Goal: Task Accomplishment & Management: Complete application form

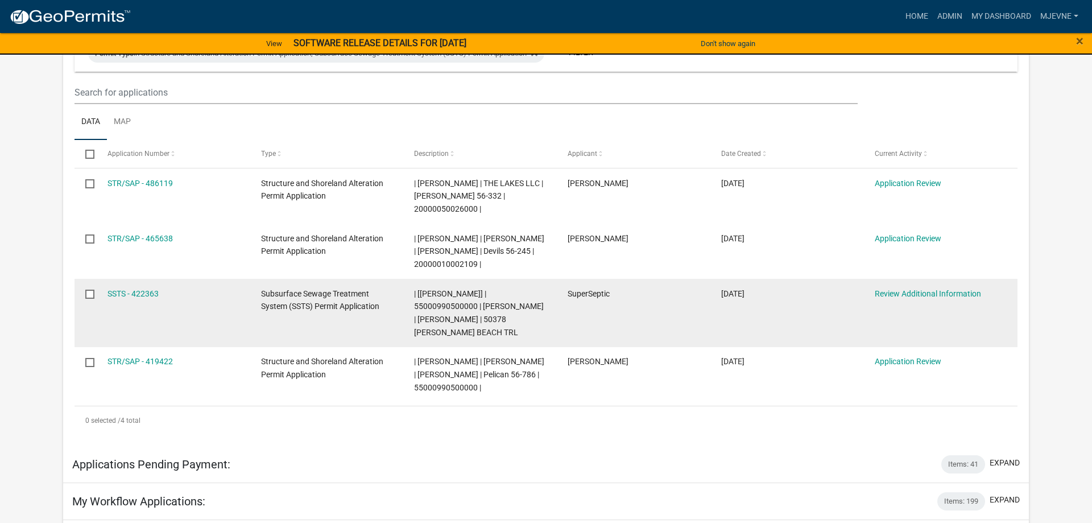
scroll to position [174, 0]
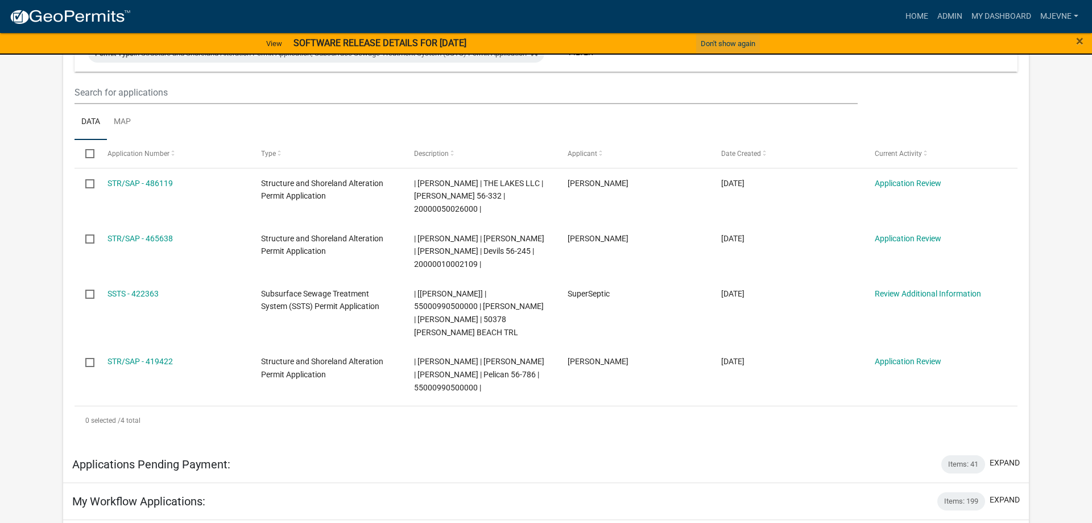
click at [725, 43] on button "Don't show again" at bounding box center [728, 43] width 64 height 19
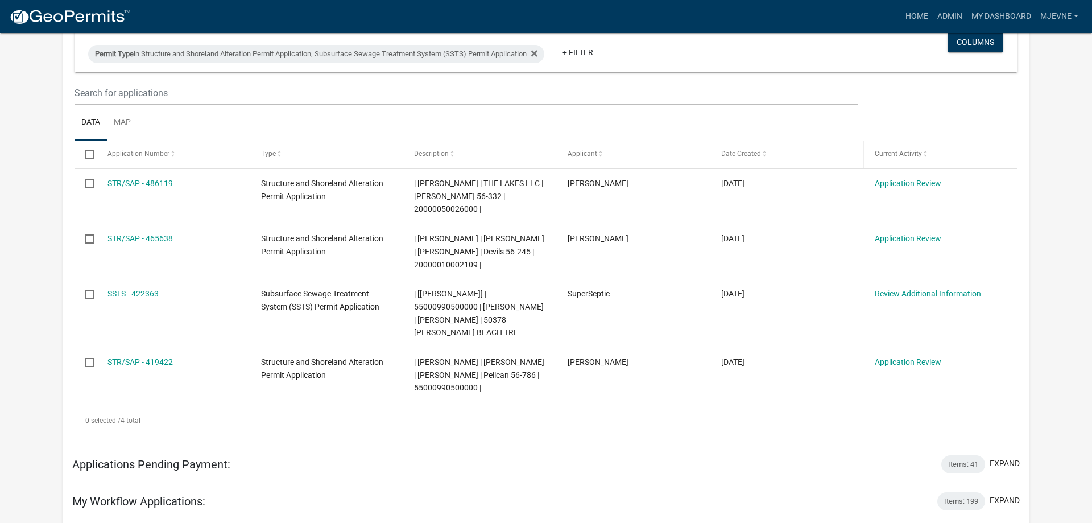
scroll to position [0, 0]
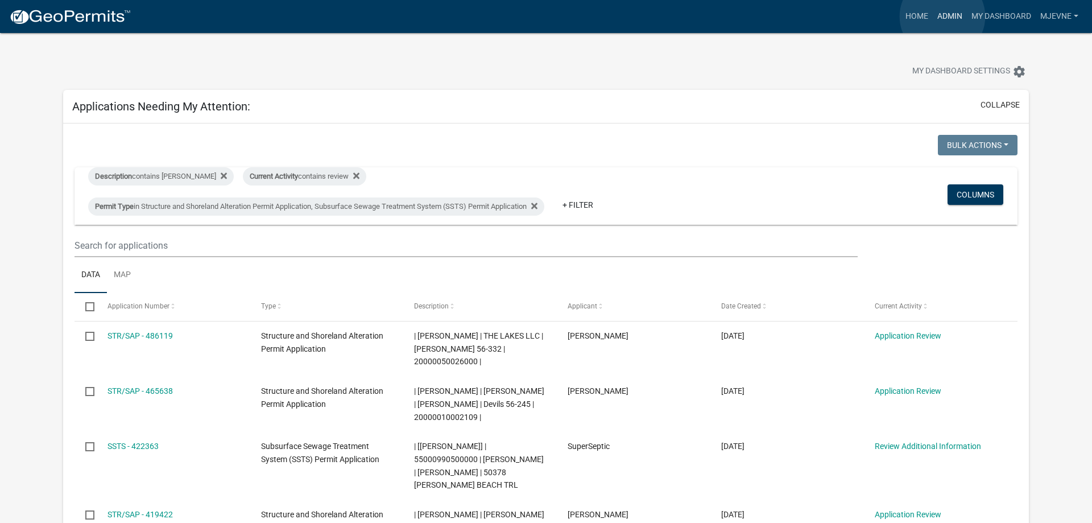
click at [943, 16] on link "Admin" at bounding box center [950, 17] width 34 height 22
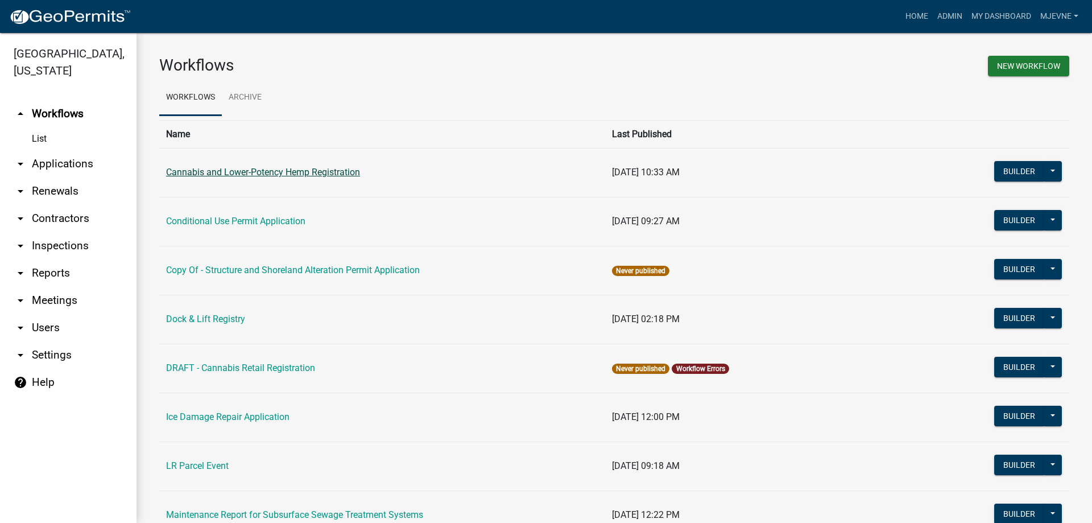
click at [265, 172] on link "Cannabis and Lower-Potency Hemp Registration" at bounding box center [263, 172] width 194 height 11
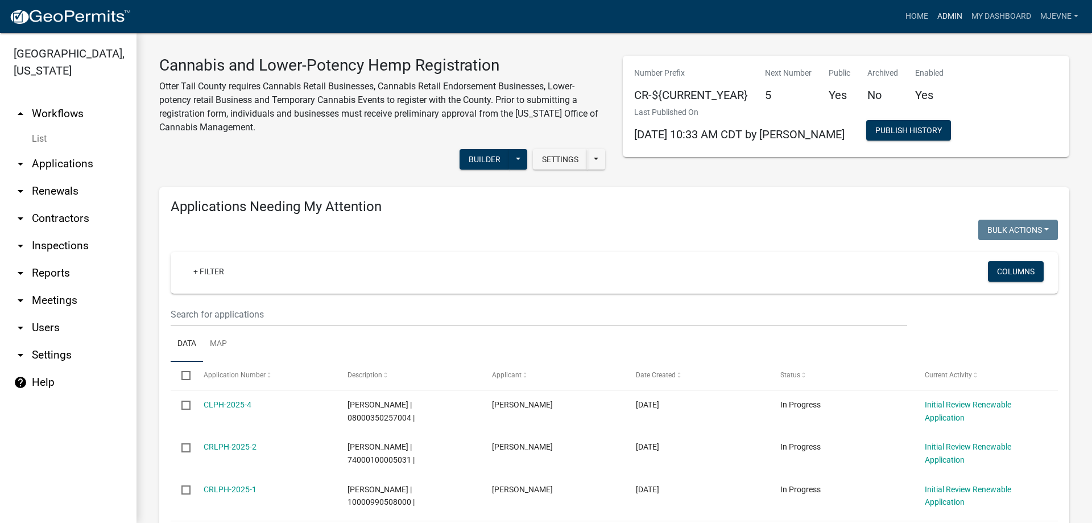
click at [950, 13] on link "Admin" at bounding box center [950, 17] width 34 height 22
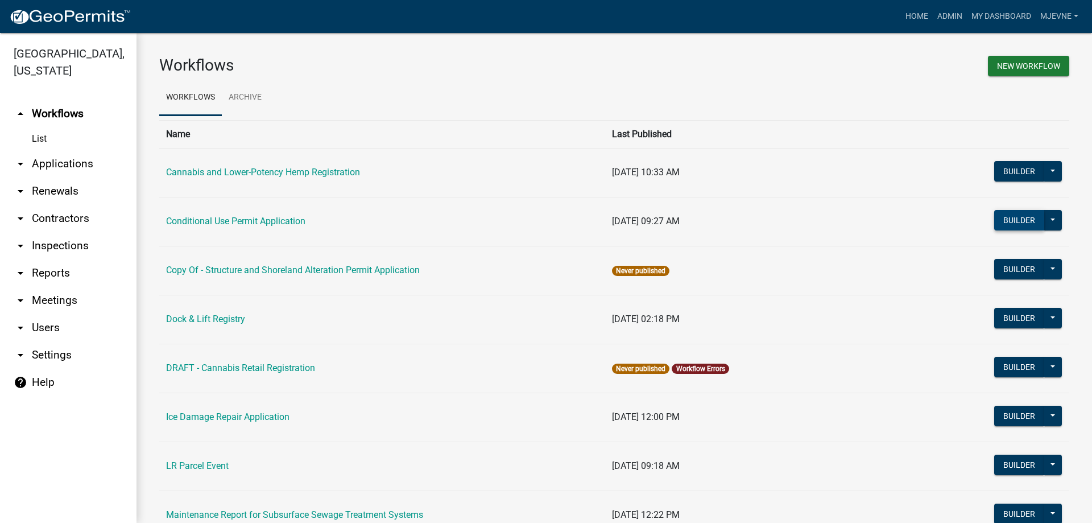
click at [1016, 221] on button "Builder" at bounding box center [1019, 220] width 50 height 20
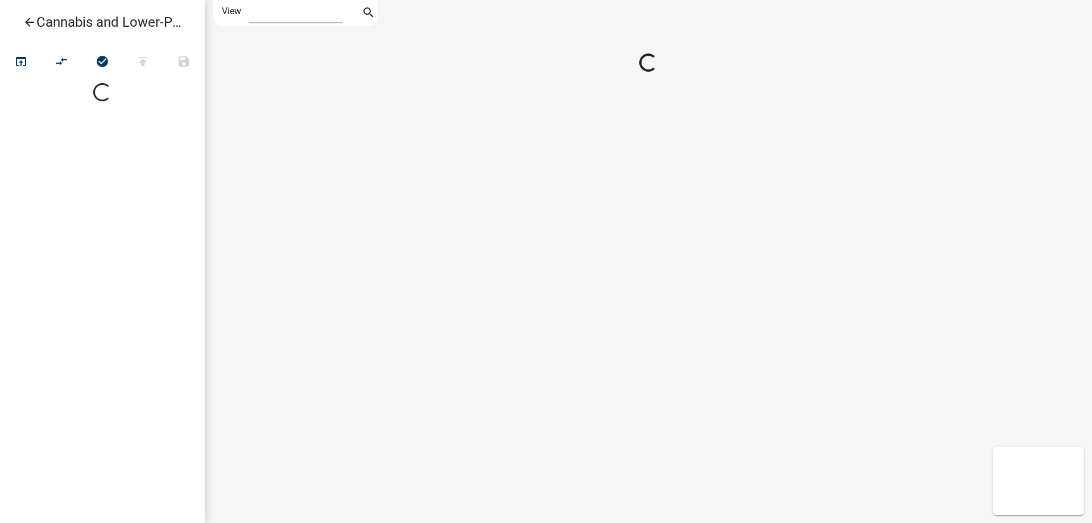
select select "1"
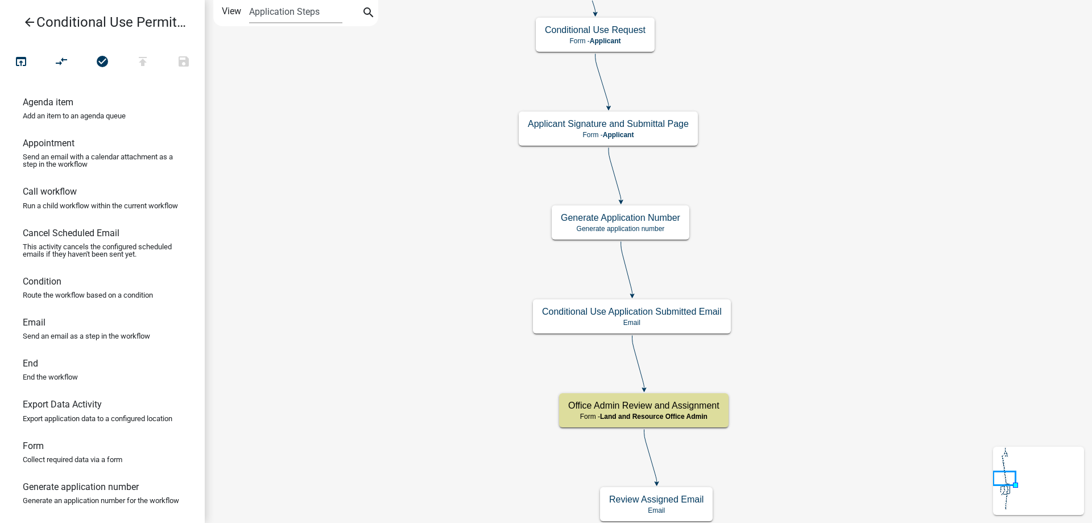
click at [824, 280] on div "Start Start - Applicant Require User Require user Parcel search Parcel search -…" at bounding box center [649, 261] width 888 height 523
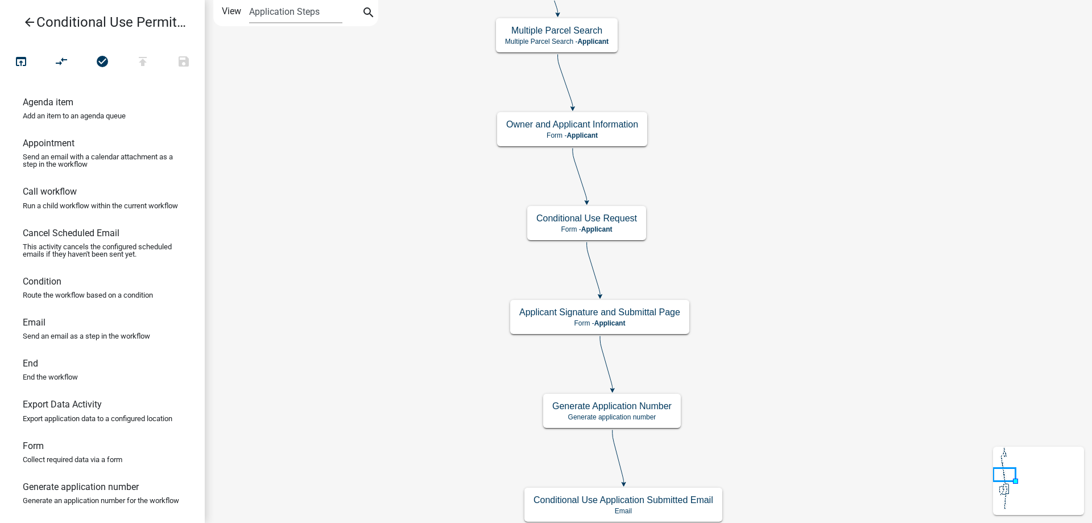
click at [819, 377] on div "Start Start - Applicant Require User Require user Parcel search Parcel search -…" at bounding box center [649, 261] width 888 height 523
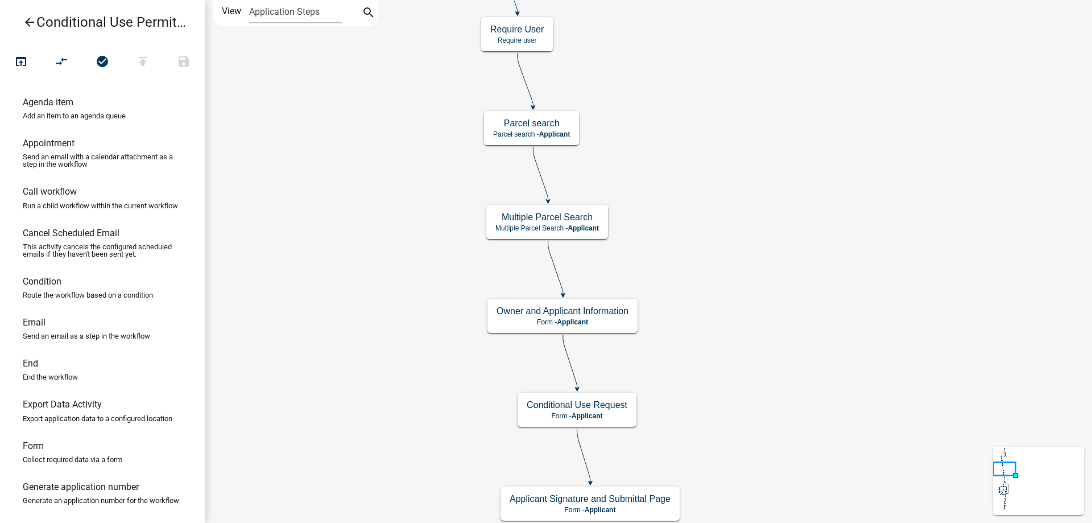
click at [812, 350] on div "Start Start - Applicant Require User Require user Parcel search Parcel search -…" at bounding box center [649, 261] width 888 height 523
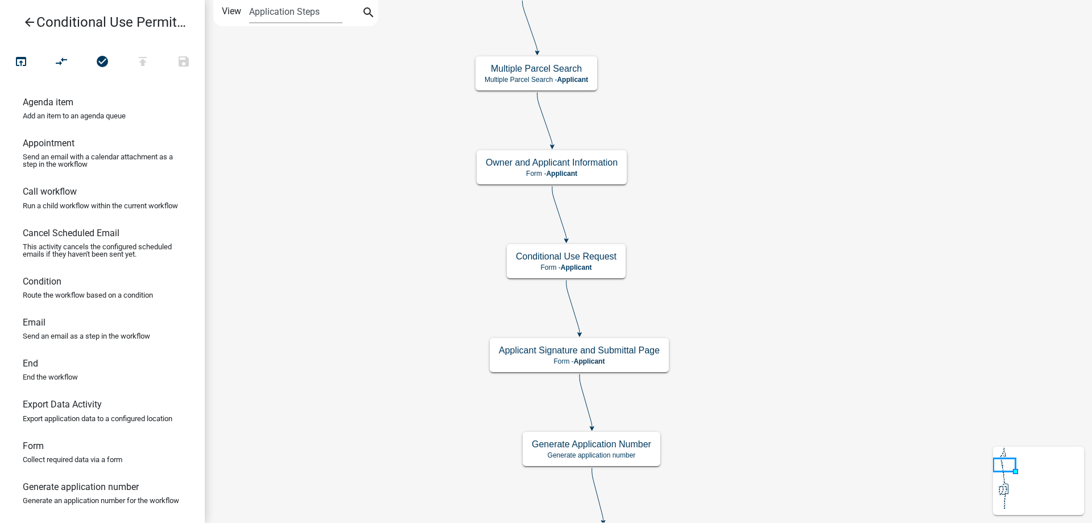
click at [823, 243] on div "Start Start - Applicant Require User Require user Parcel search Parcel search -…" at bounding box center [649, 261] width 888 height 523
click at [598, 169] on g "Owner and Applicant Information Form - Applicant" at bounding box center [552, 166] width 151 height 33
click at [598, 169] on div "Owner and Applicant Information Form - Applicant" at bounding box center [552, 167] width 150 height 34
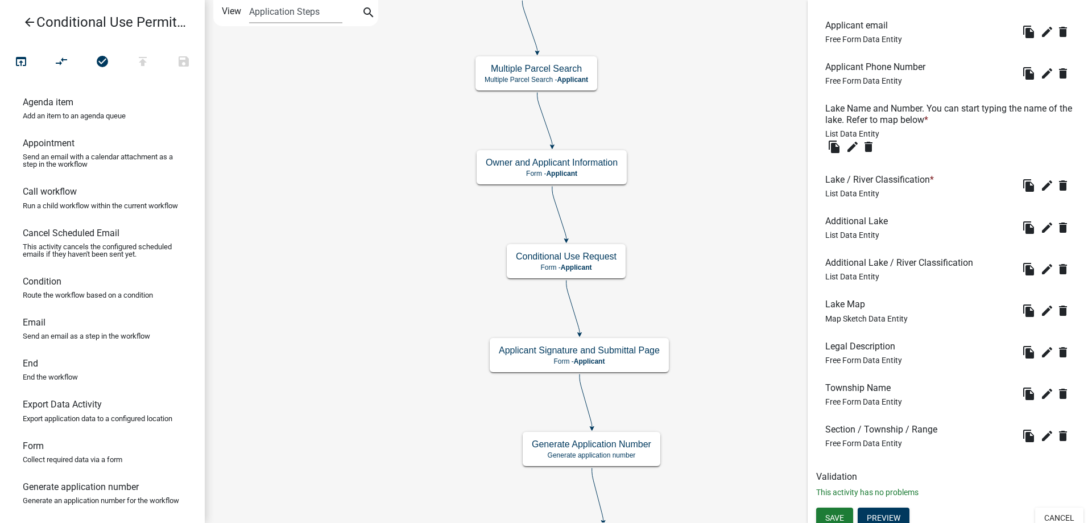
scroll to position [704, 0]
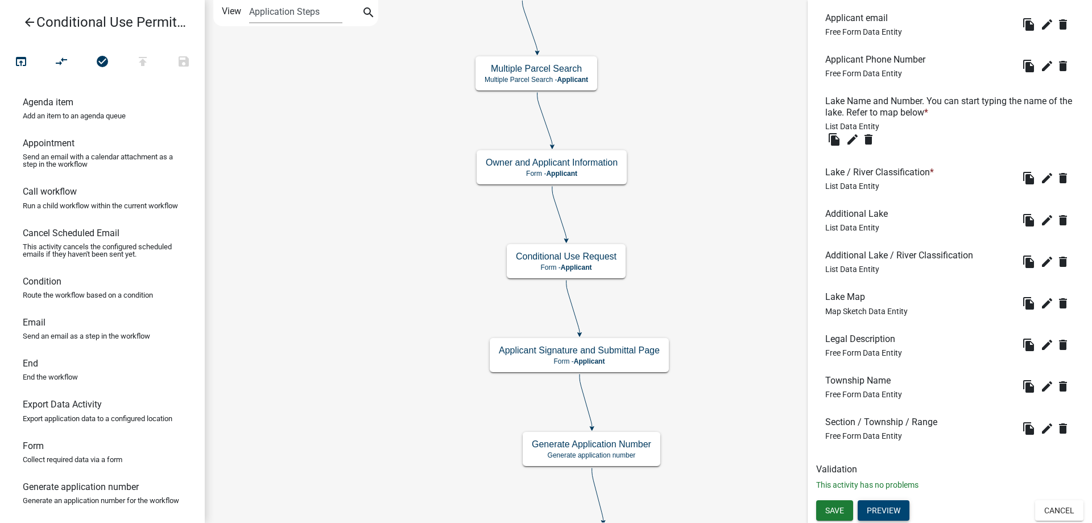
click at [889, 512] on button "Preview" at bounding box center [884, 510] width 52 height 20
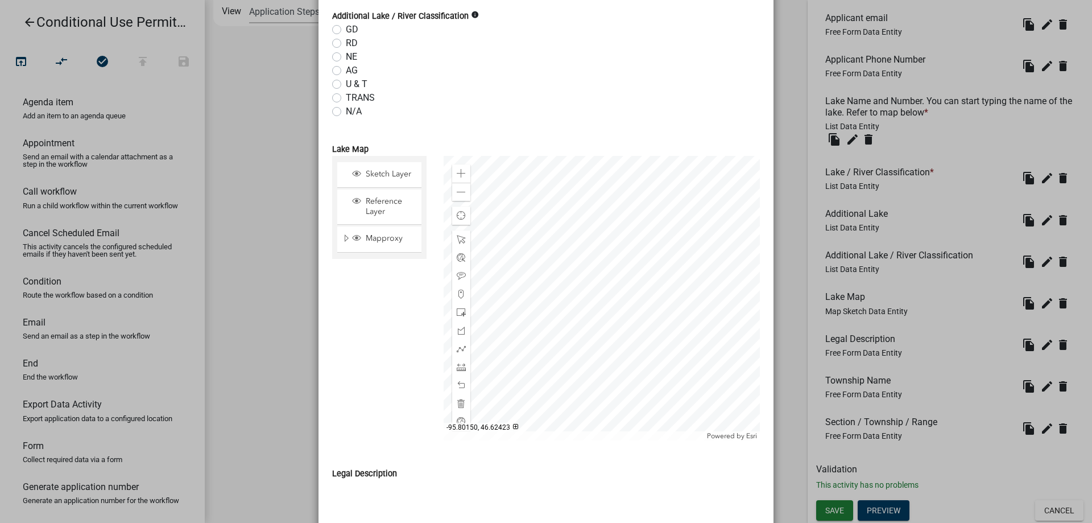
scroll to position [1149, 0]
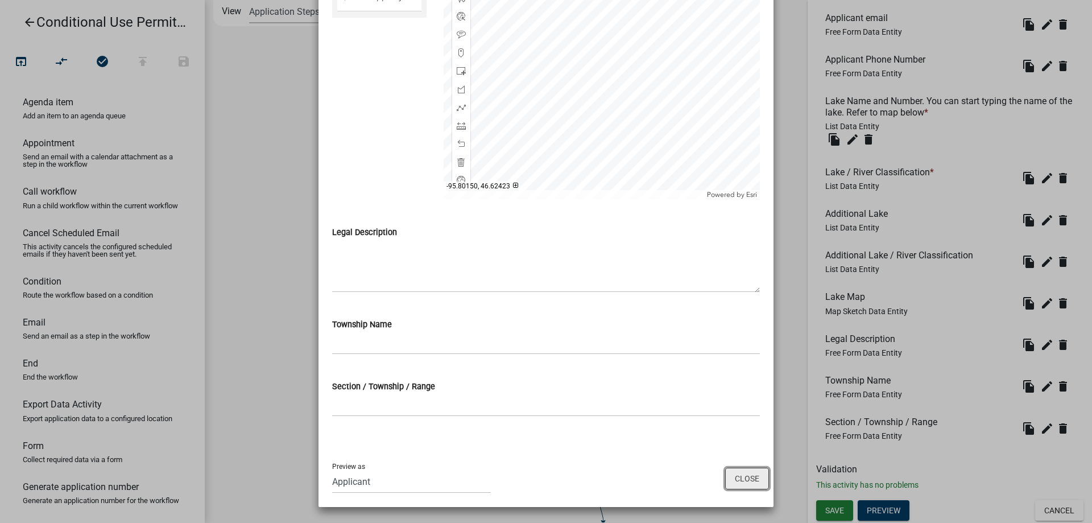
click at [745, 480] on button "Close" at bounding box center [747, 479] width 44 height 22
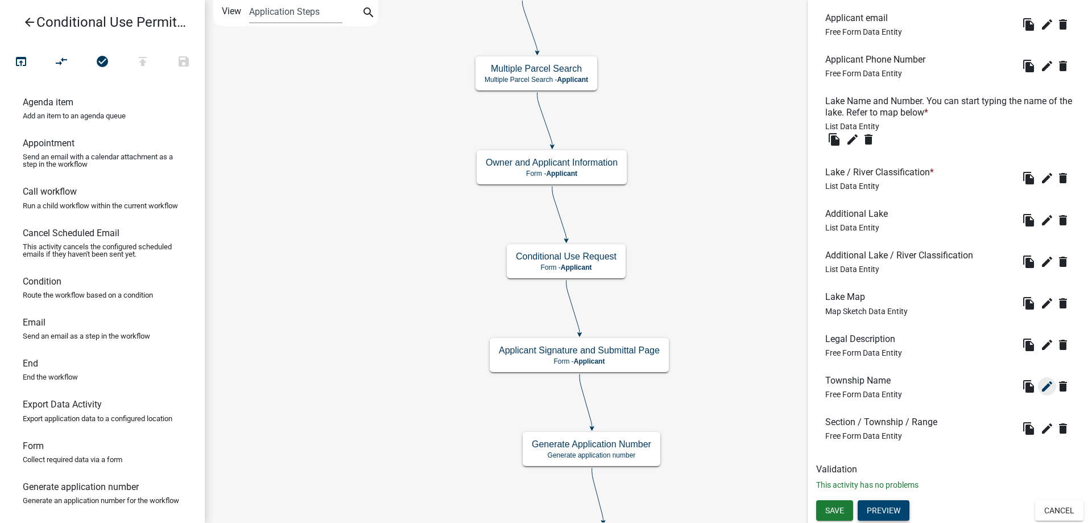
click at [1049, 387] on icon "edit" at bounding box center [1048, 386] width 14 height 14
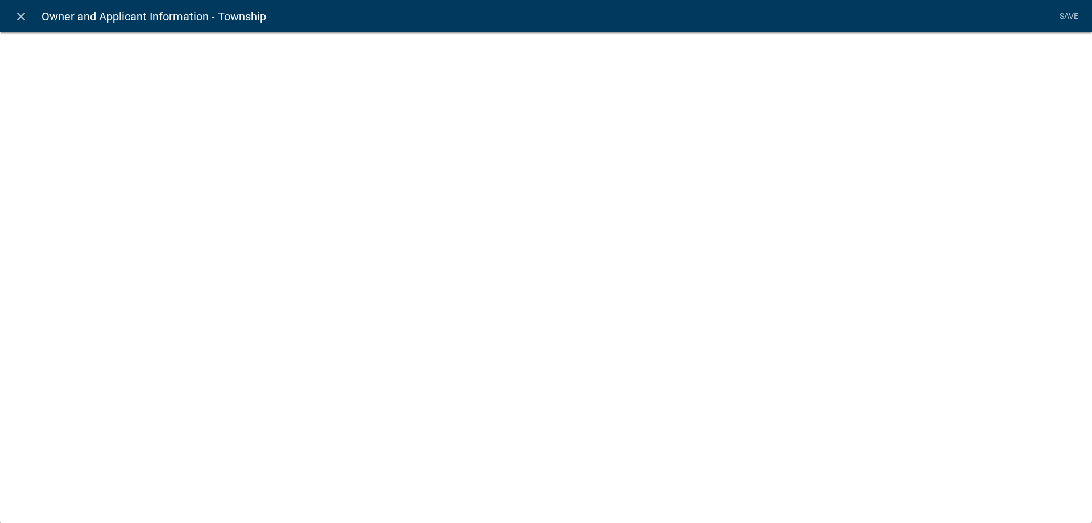
select select "1: Object"
select select "26: Object"
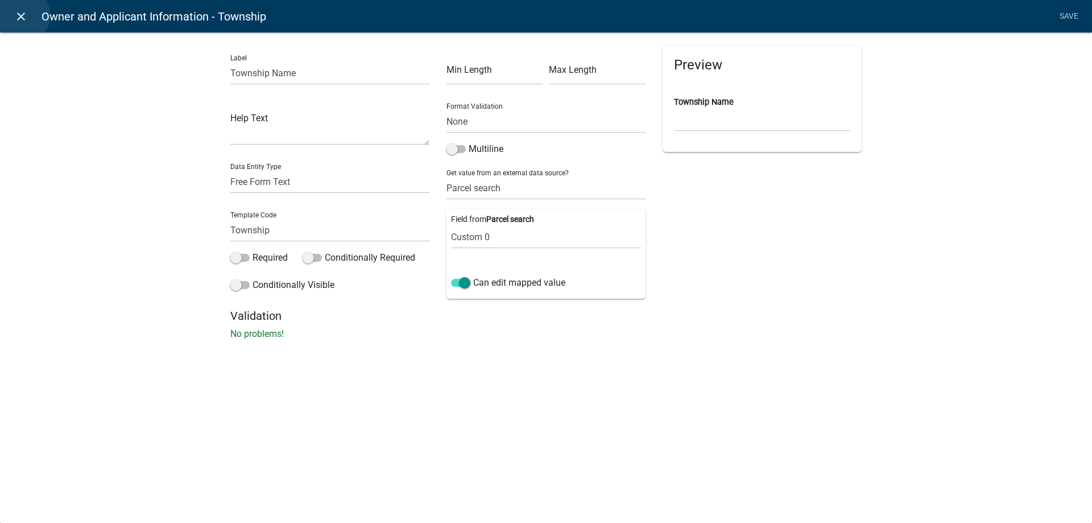
click at [21, 15] on icon "close" at bounding box center [21, 17] width 14 height 14
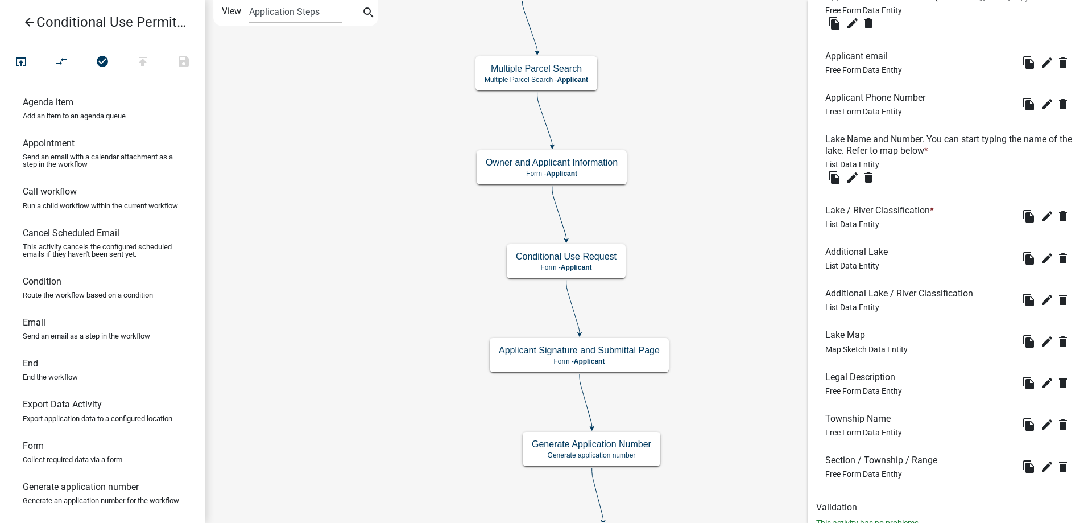
scroll to position [704, 0]
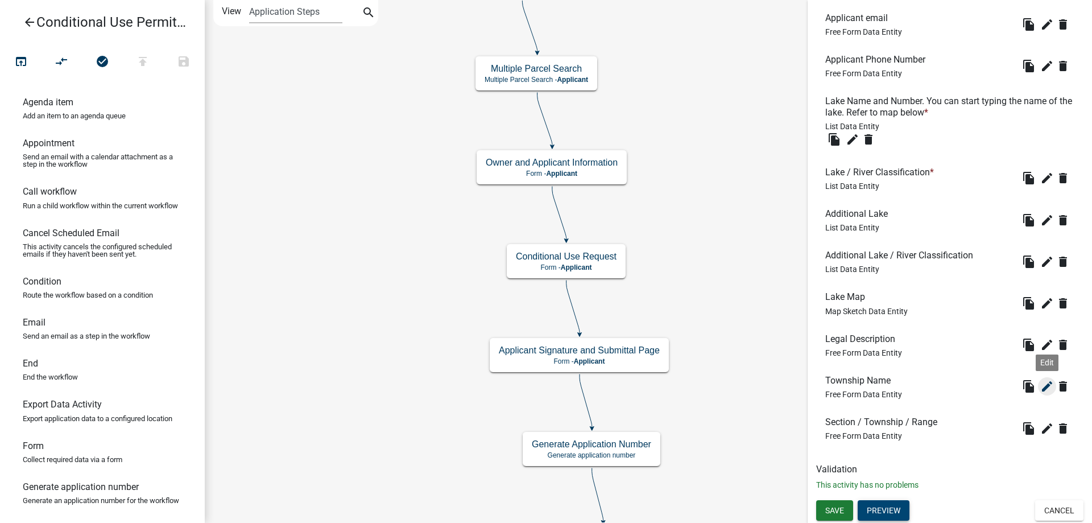
click at [1050, 387] on icon "edit" at bounding box center [1048, 386] width 14 height 14
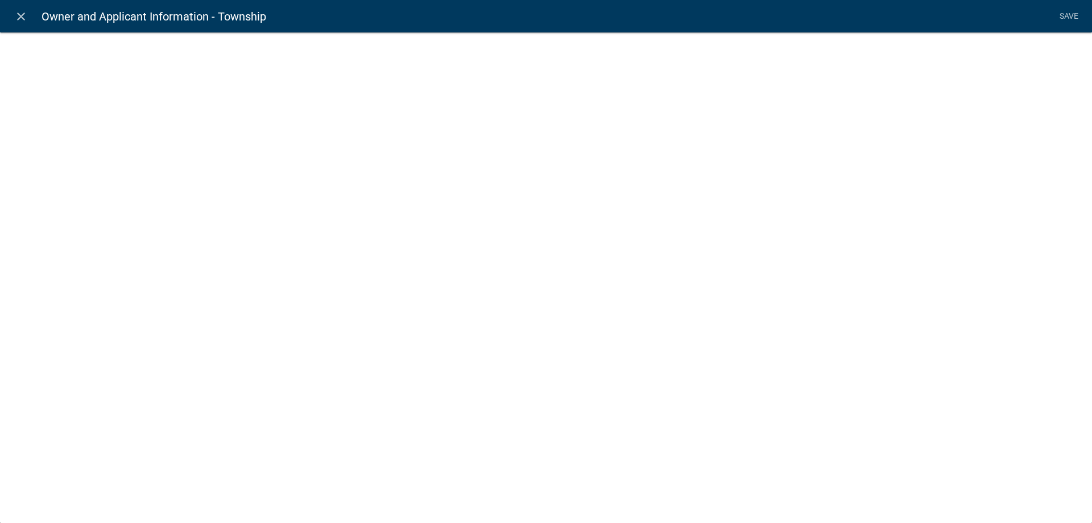
select select "1: Object"
select select "26: Object"
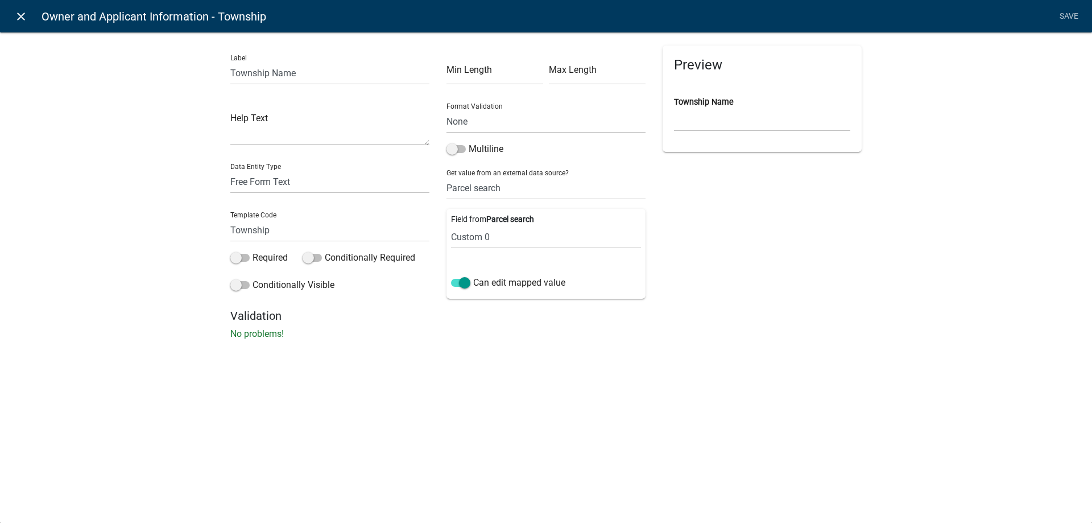
click at [22, 15] on icon "close" at bounding box center [21, 17] width 14 height 14
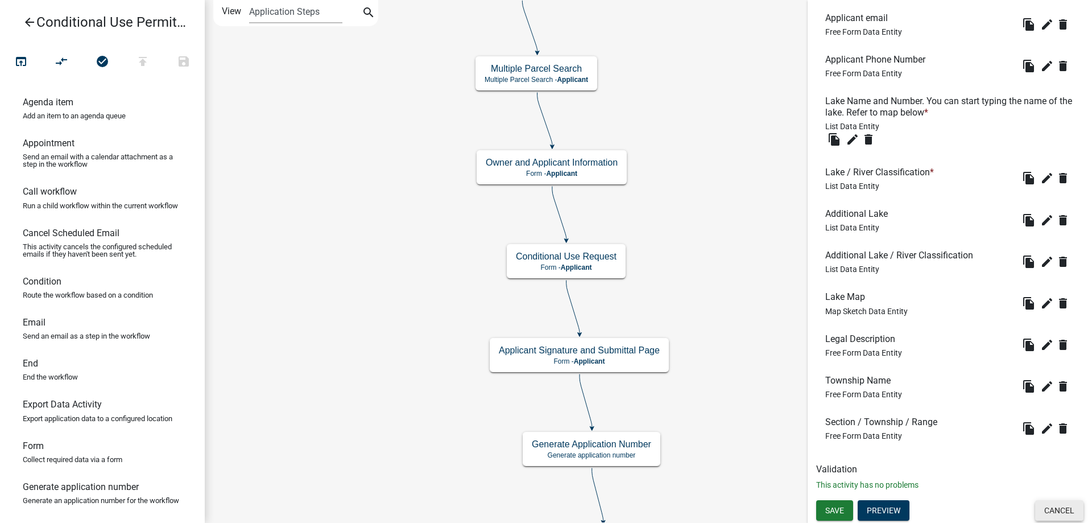
click at [1064, 511] on button "Cancel" at bounding box center [1059, 510] width 48 height 20
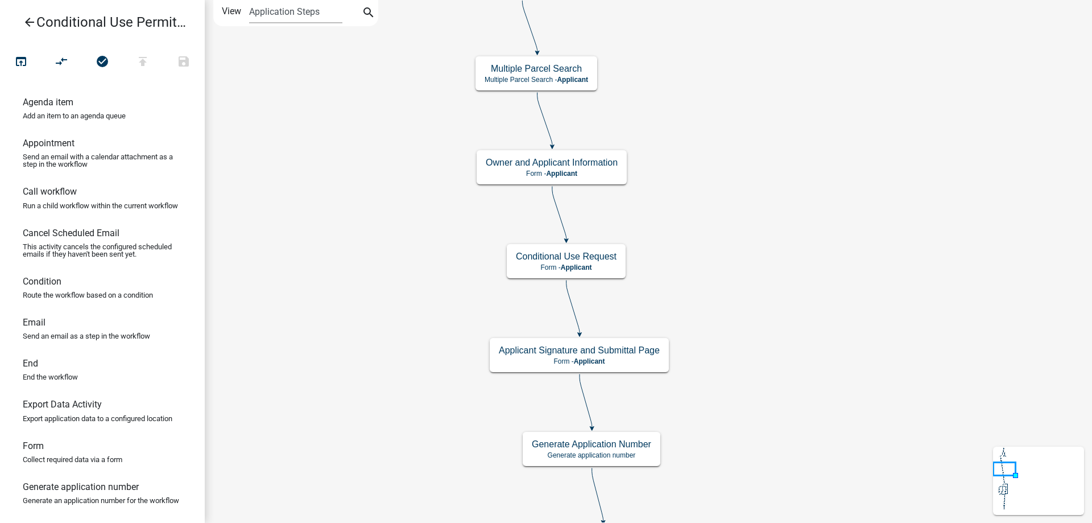
scroll to position [0, 0]
click at [32, 18] on icon "arrow_back" at bounding box center [30, 23] width 14 height 16
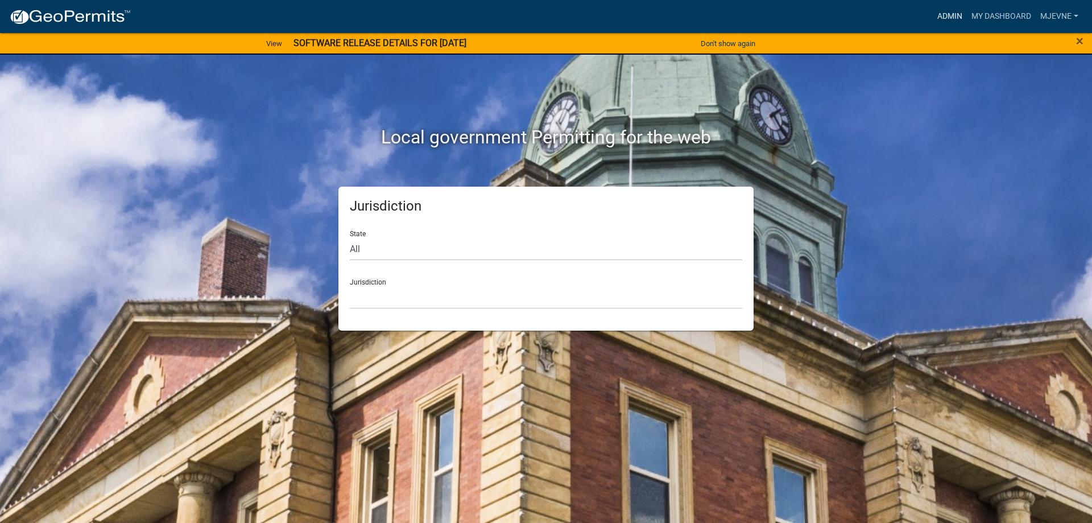
click at [946, 16] on link "Admin" at bounding box center [950, 17] width 34 height 22
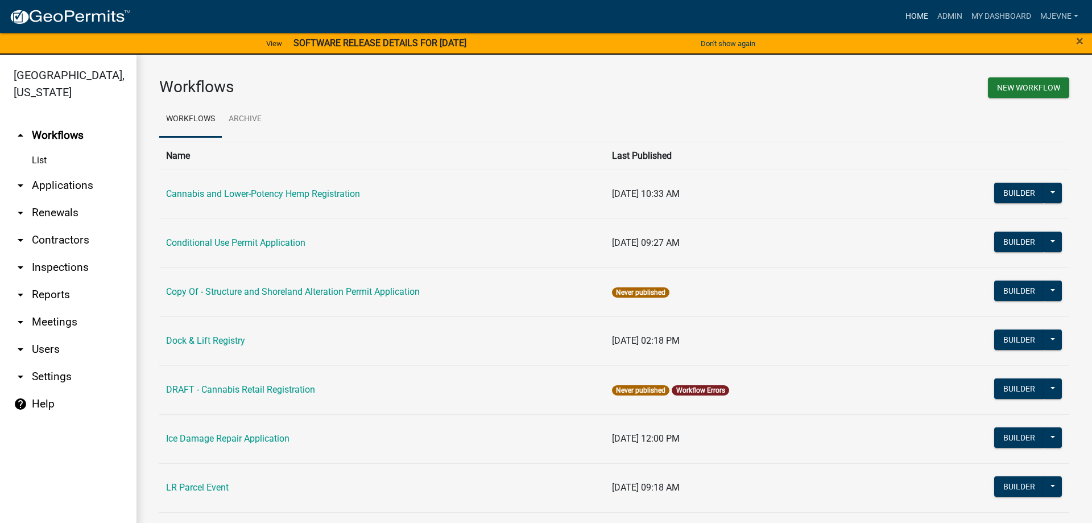
click at [913, 14] on link "Home" at bounding box center [917, 17] width 32 height 22
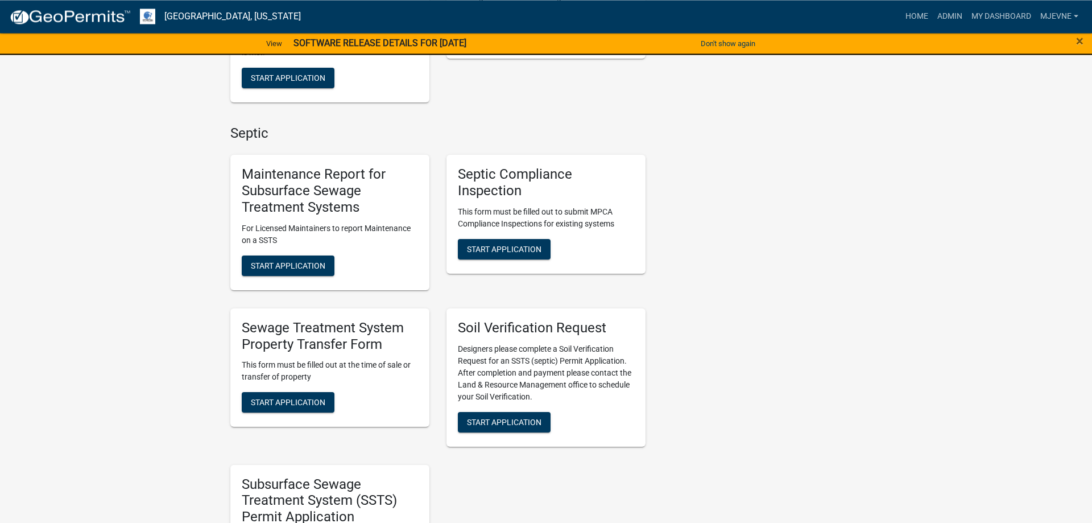
scroll to position [232, 0]
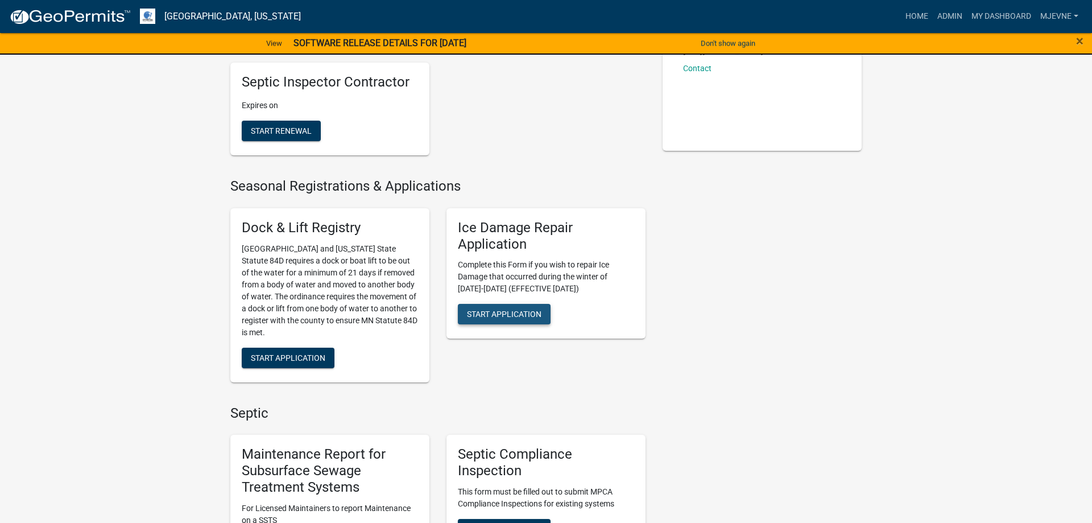
click at [505, 316] on span "Start Application" at bounding box center [504, 314] width 75 height 9
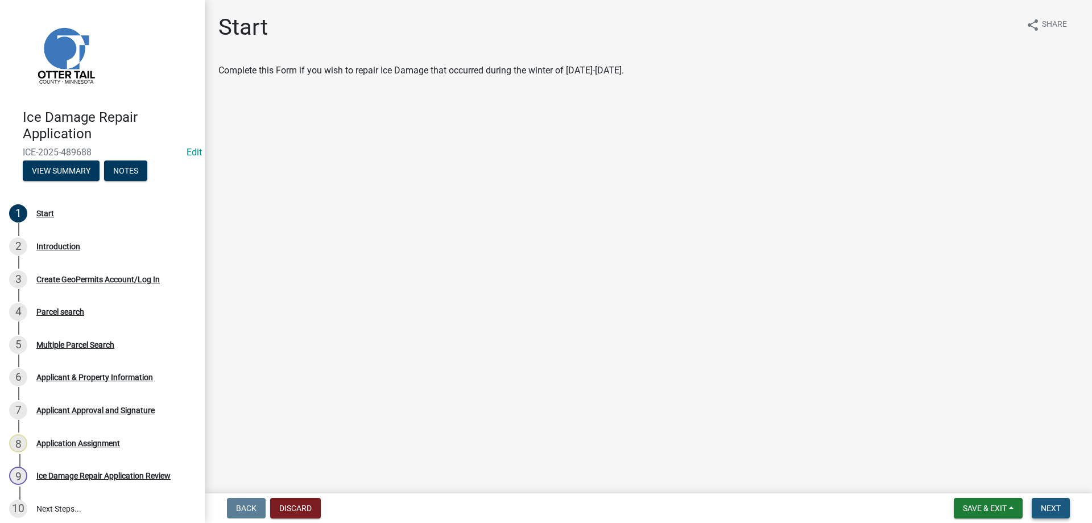
click at [1063, 509] on button "Next" at bounding box center [1051, 508] width 38 height 20
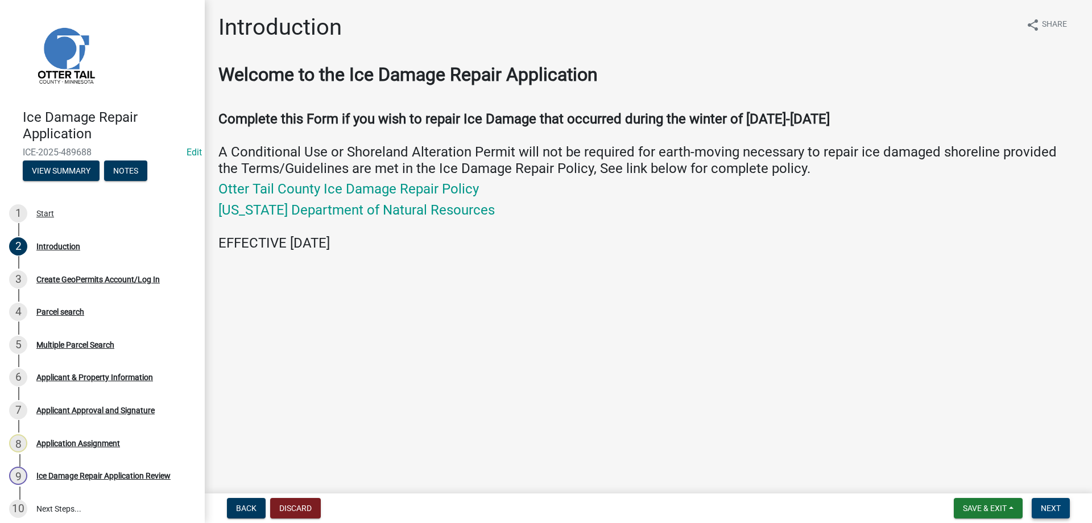
click at [1058, 510] on span "Next" at bounding box center [1051, 508] width 20 height 9
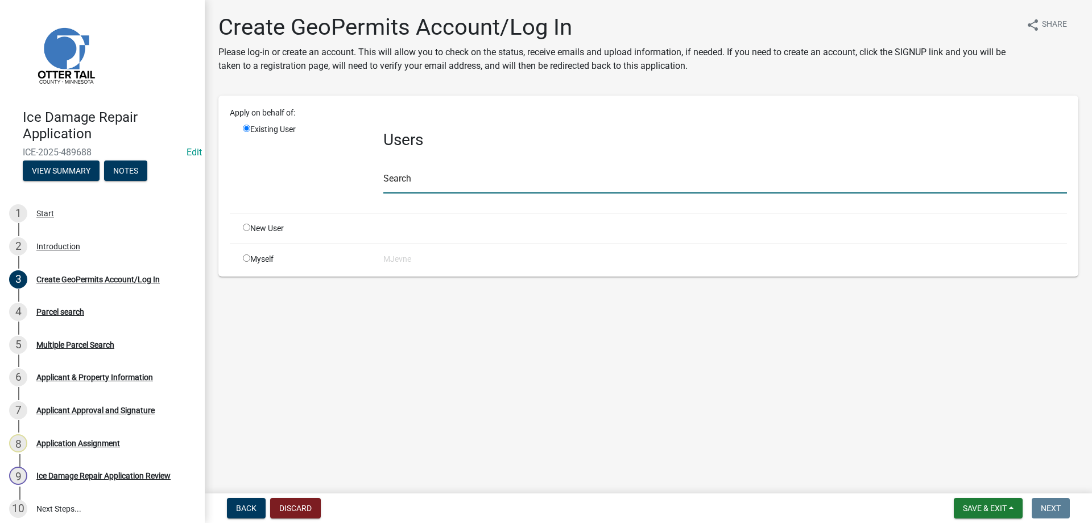
click at [404, 176] on input "text" at bounding box center [725, 181] width 684 height 23
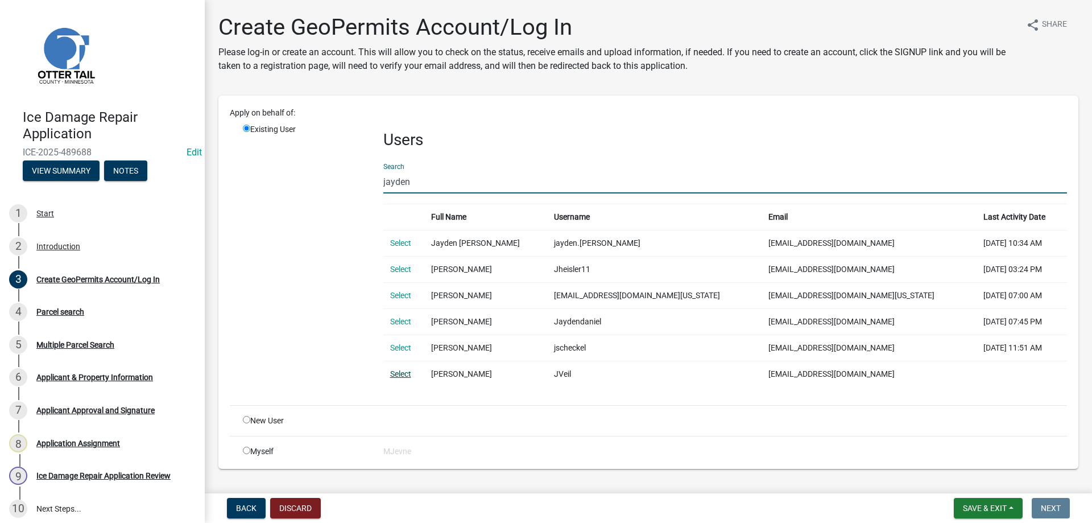
type input "jayden"
click at [405, 376] on link "Select" at bounding box center [400, 373] width 21 height 9
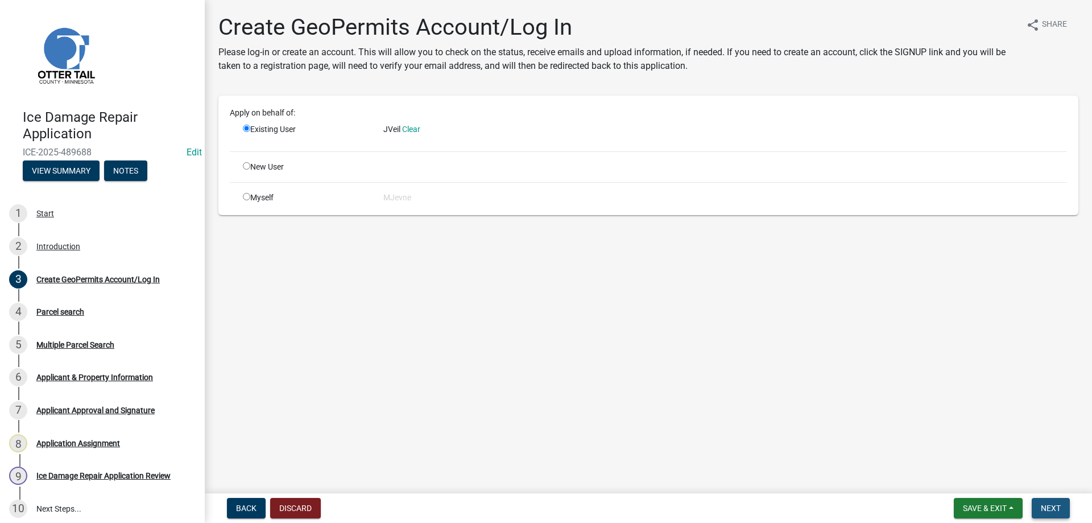
click at [1051, 509] on span "Next" at bounding box center [1051, 508] width 20 height 9
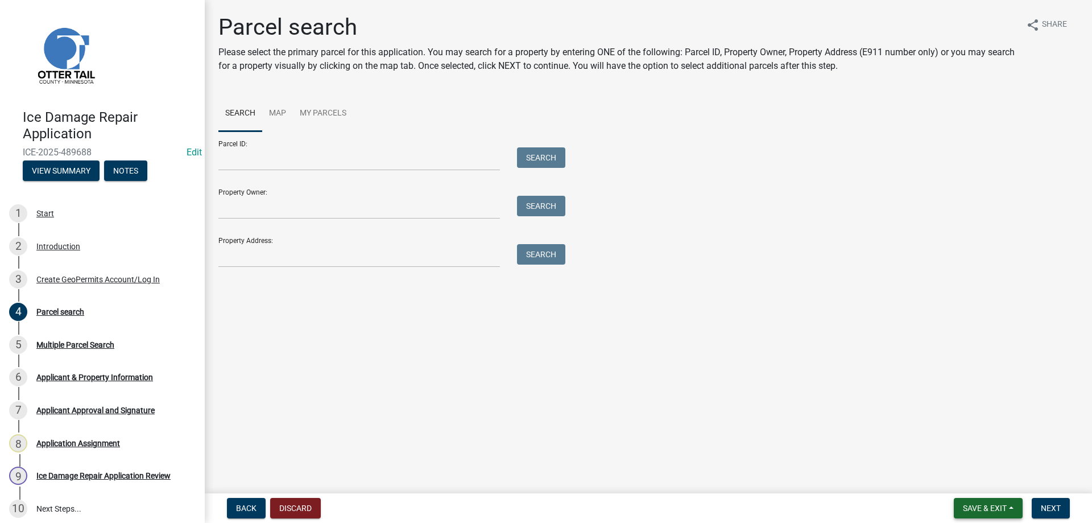
click at [987, 510] on span "Save & Exit" at bounding box center [985, 508] width 44 height 9
click at [960, 479] on button "Save & Exit" at bounding box center [977, 478] width 91 height 27
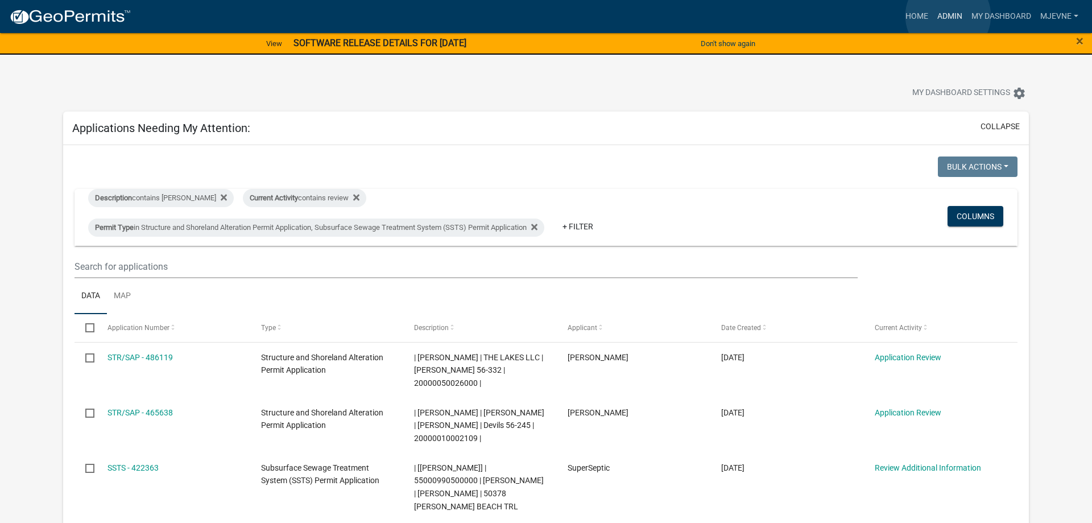
click at [948, 16] on link "Admin" at bounding box center [950, 17] width 34 height 22
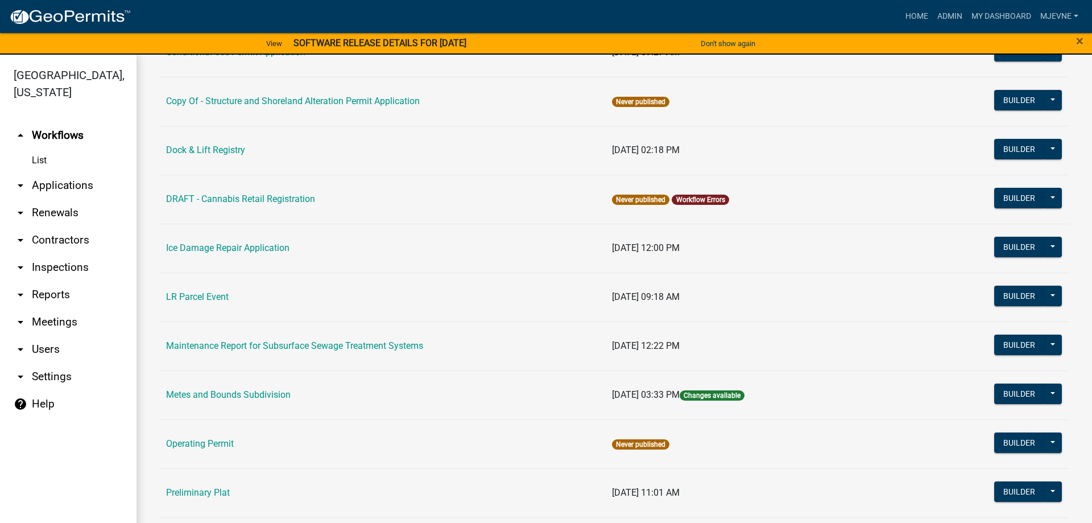
scroll to position [195, 0]
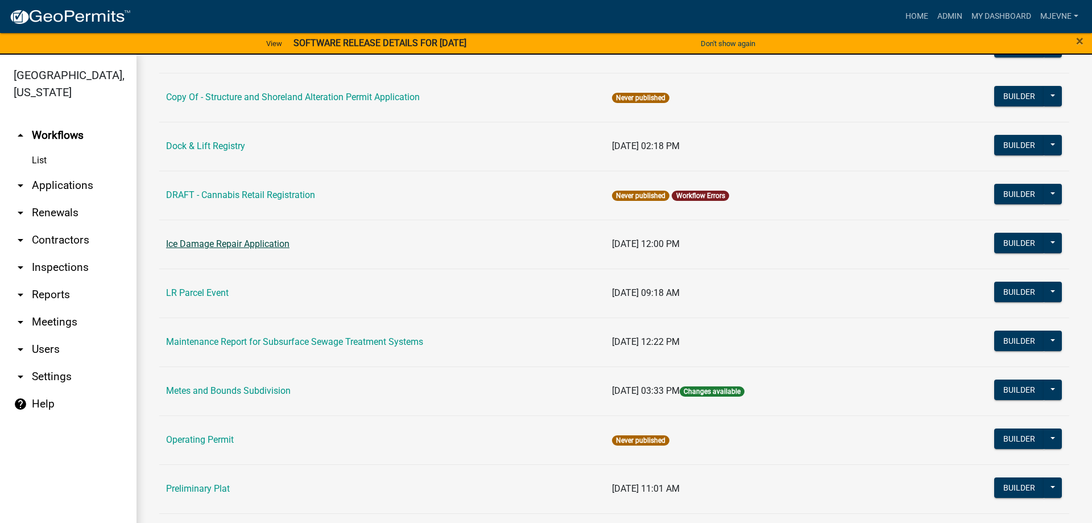
click at [226, 246] on link "Ice Damage Repair Application" at bounding box center [227, 243] width 123 height 11
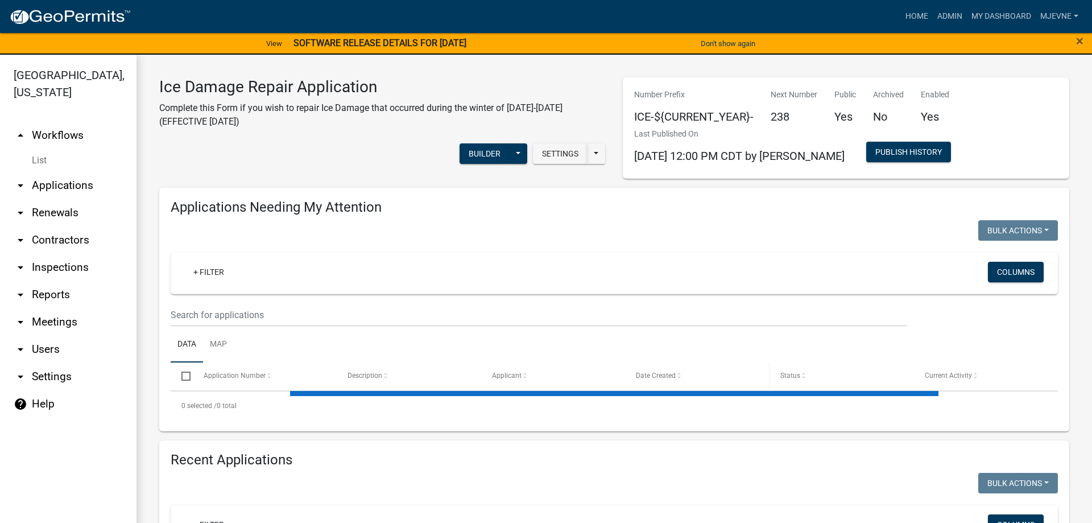
select select "1: 25"
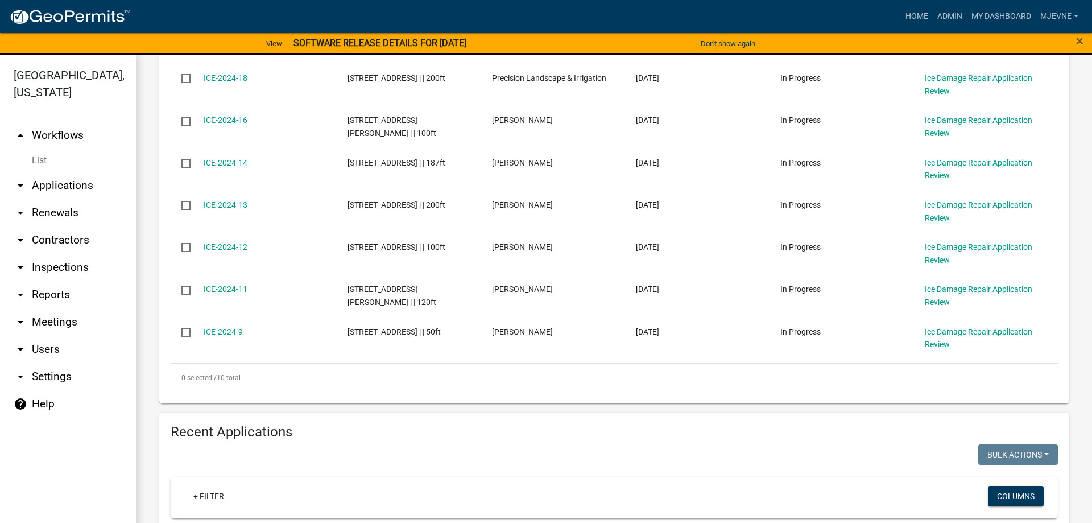
scroll to position [843, 0]
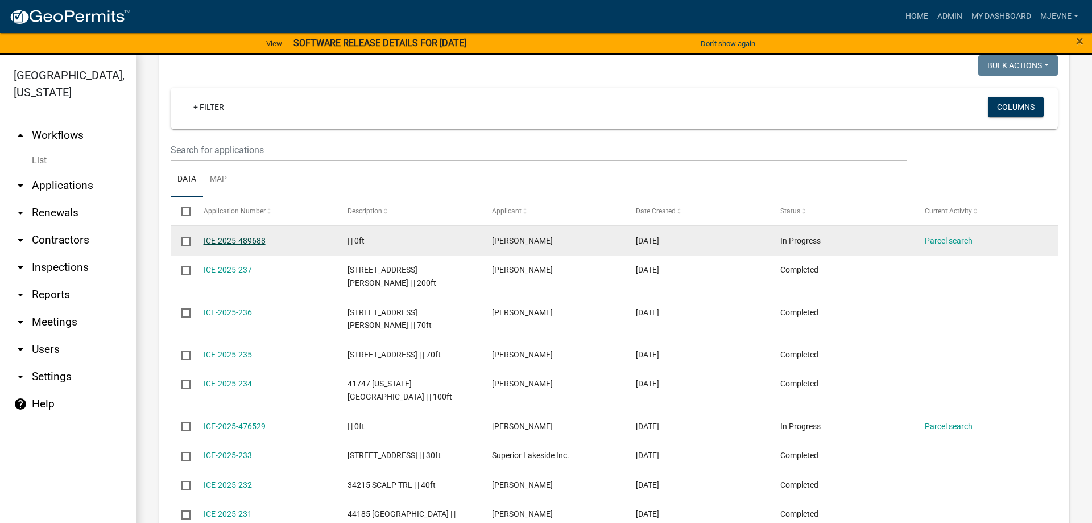
click at [235, 243] on link "ICE-2025-489688" at bounding box center [235, 240] width 62 height 9
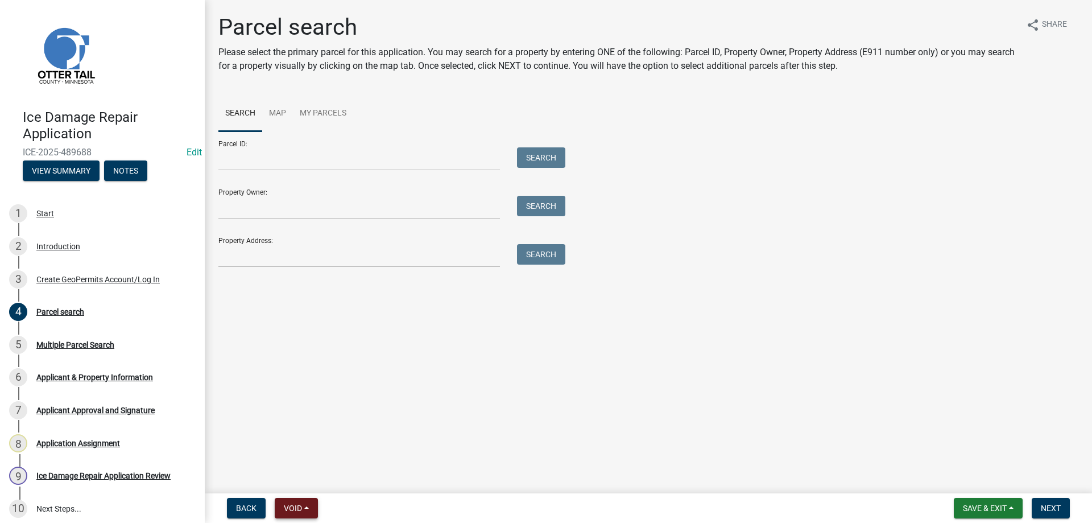
click at [296, 509] on span "Void" at bounding box center [293, 508] width 18 height 9
click at [301, 478] on button "Void" at bounding box center [320, 478] width 91 height 27
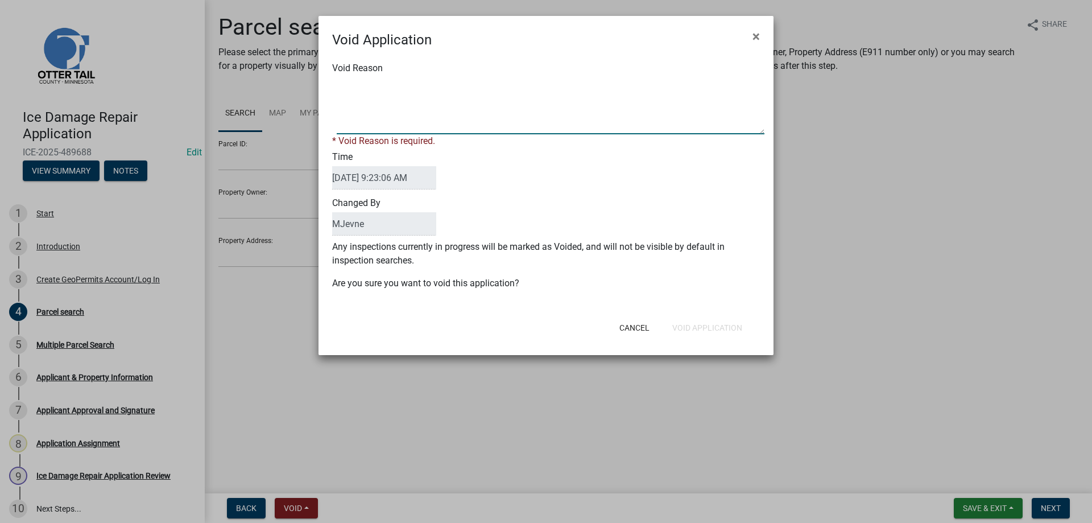
click at [369, 104] on textarea "Void Reason" at bounding box center [551, 105] width 428 height 57
type textarea "test"
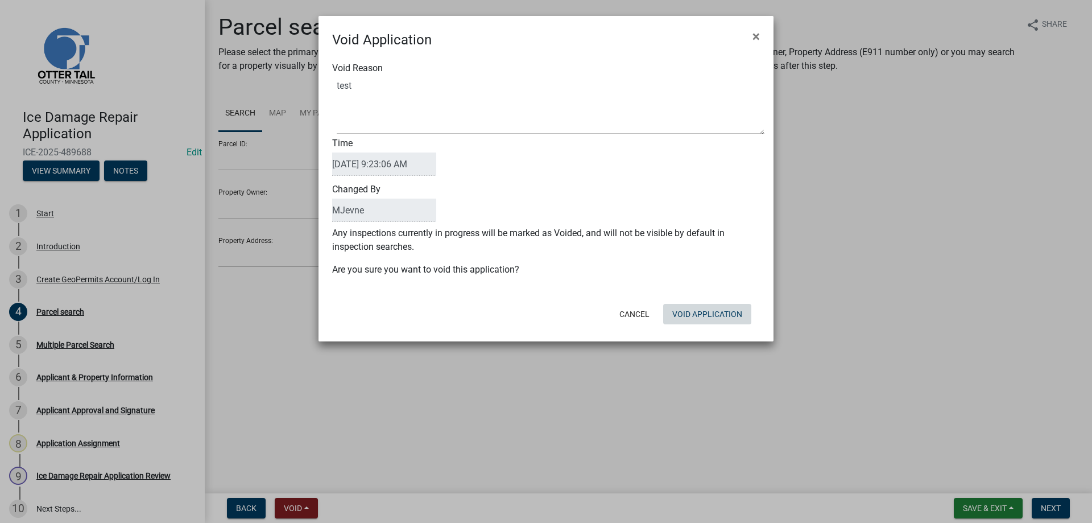
click at [708, 324] on button "Void Application" at bounding box center [707, 314] width 88 height 20
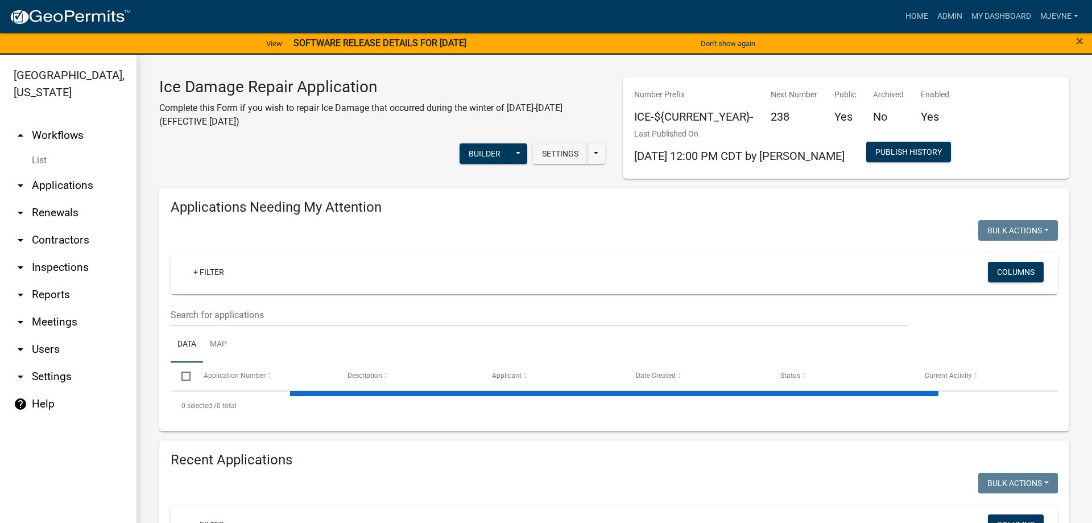
select select "1: 25"
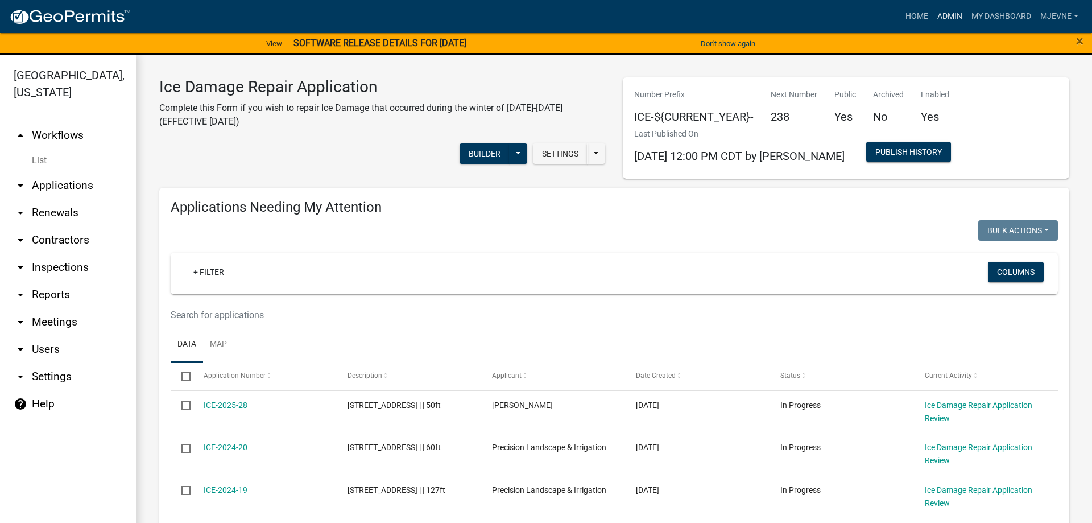
click at [950, 13] on link "Admin" at bounding box center [950, 17] width 34 height 22
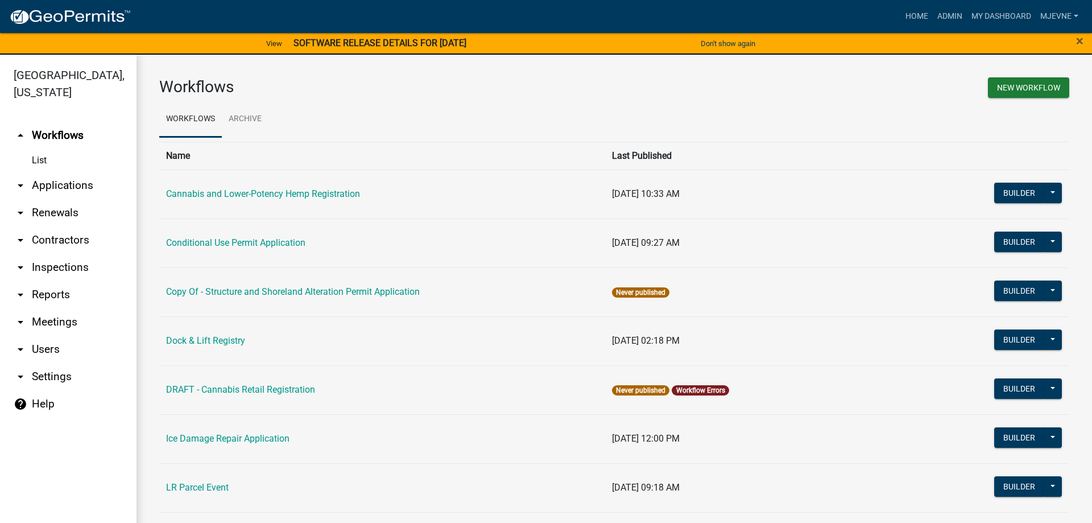
click at [57, 183] on link "arrow_drop_down Applications" at bounding box center [68, 185] width 137 height 27
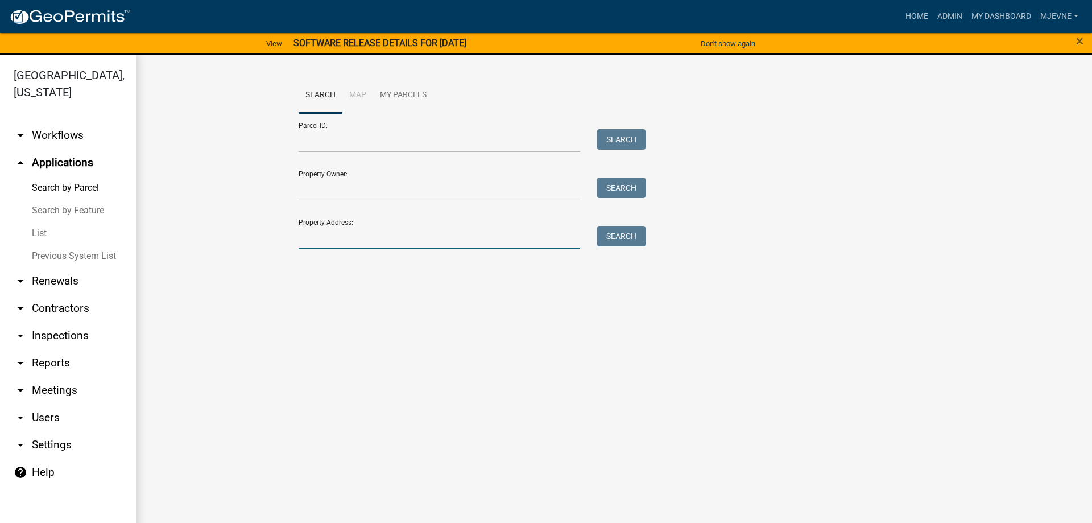
click at [326, 233] on input "Property Address:" at bounding box center [440, 237] width 282 height 23
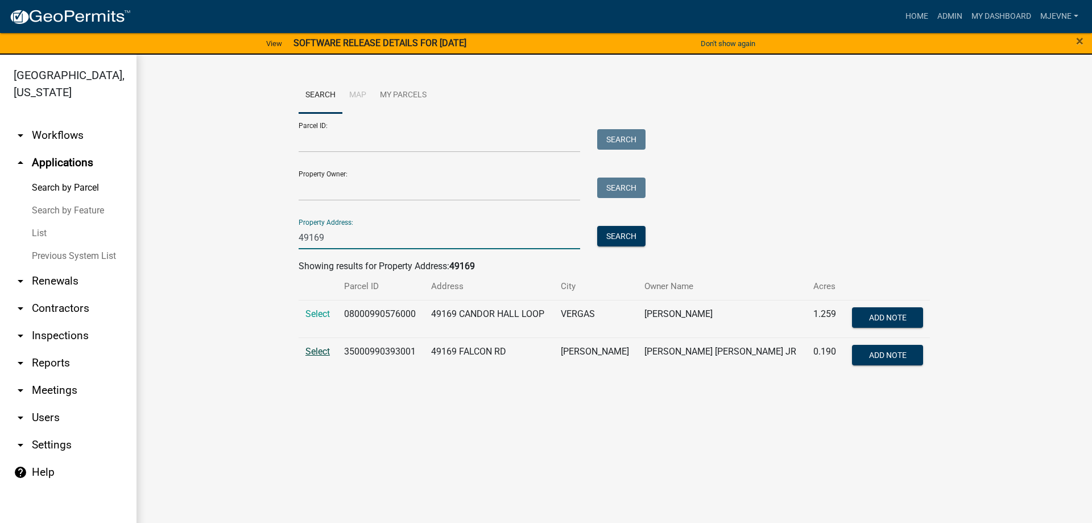
type input "49169"
click at [317, 353] on span "Select" at bounding box center [318, 351] width 24 height 11
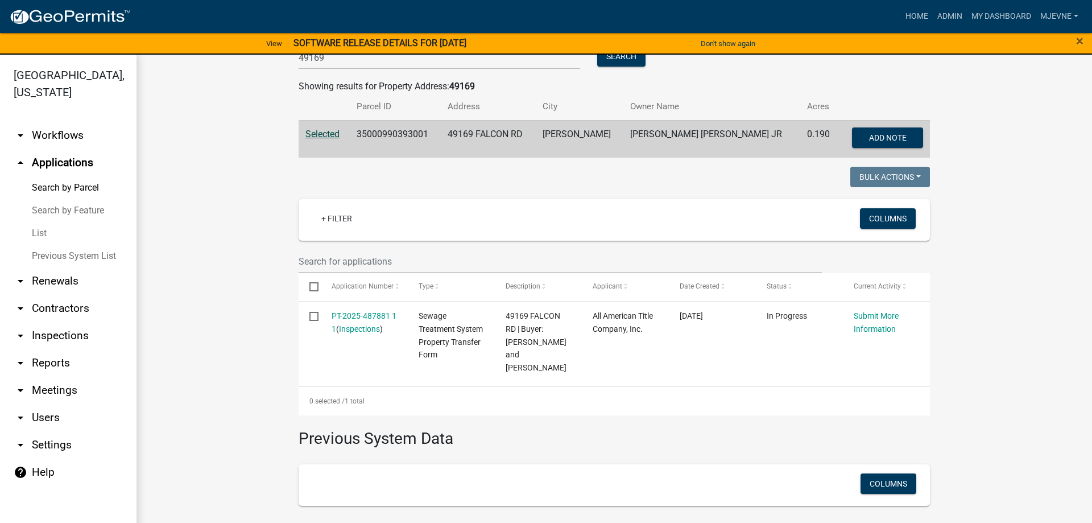
scroll to position [195, 0]
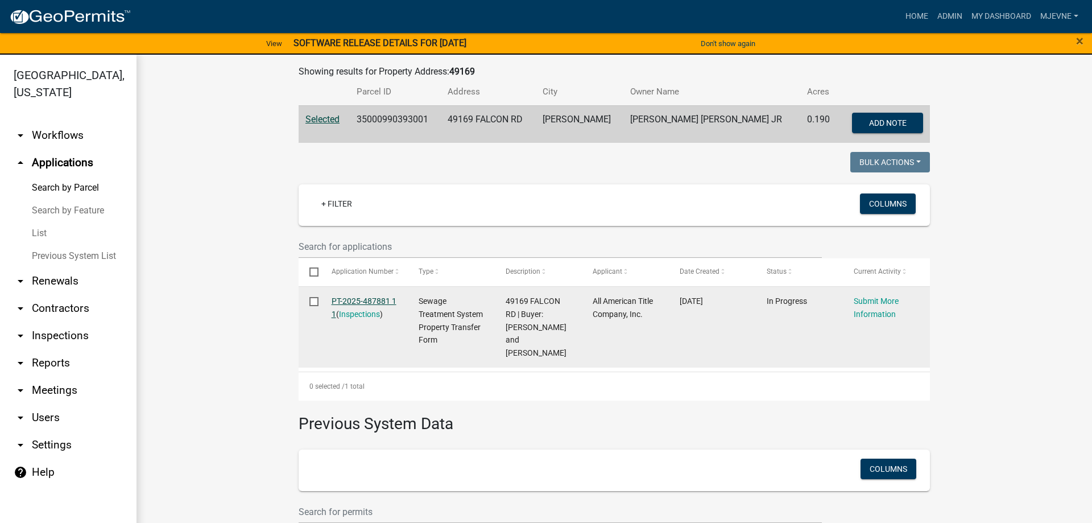
click at [357, 302] on link "PT-2025-487881 1 1" at bounding box center [364, 307] width 65 height 22
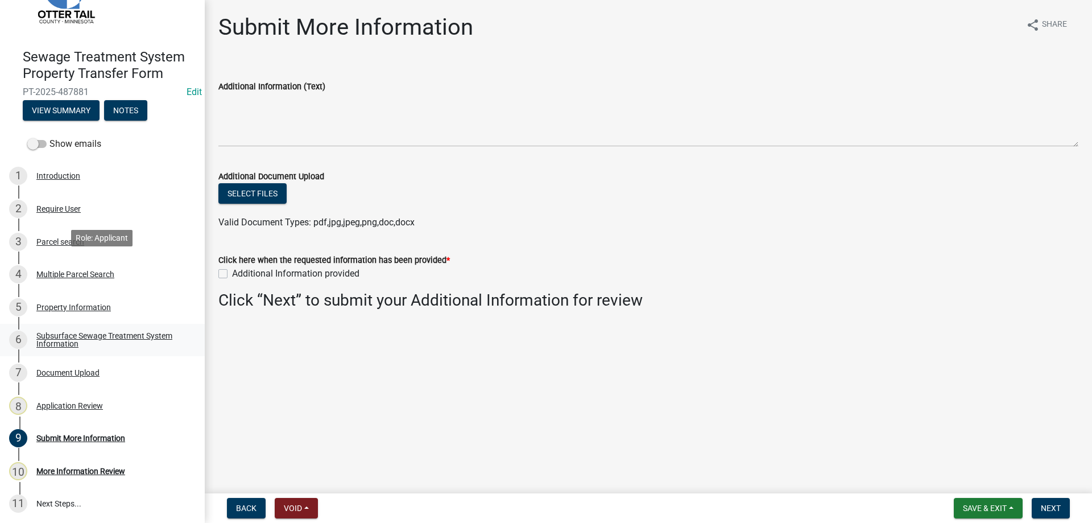
scroll to position [62, 0]
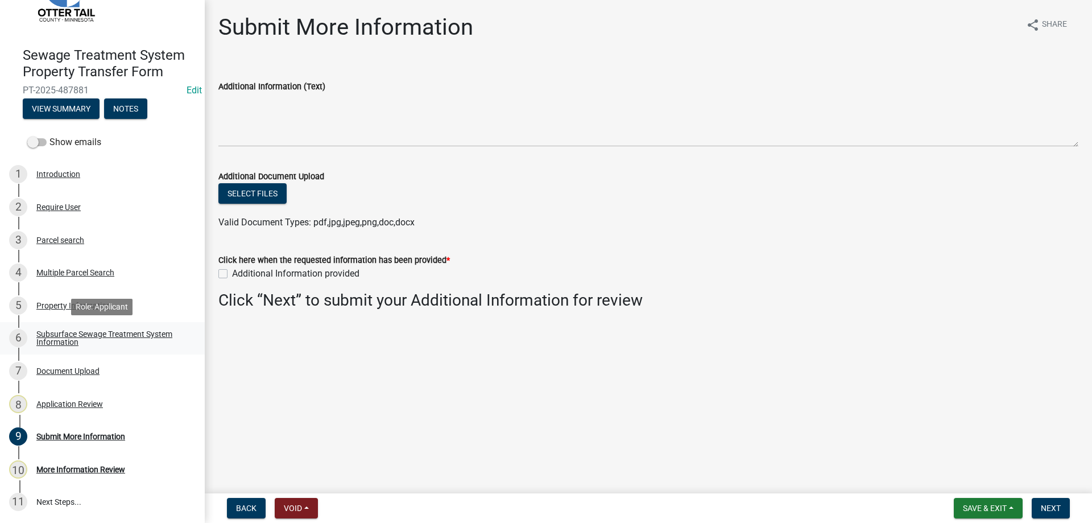
click at [72, 332] on div "Subsurface Sewage Treatment System Information" at bounding box center [111, 338] width 150 height 16
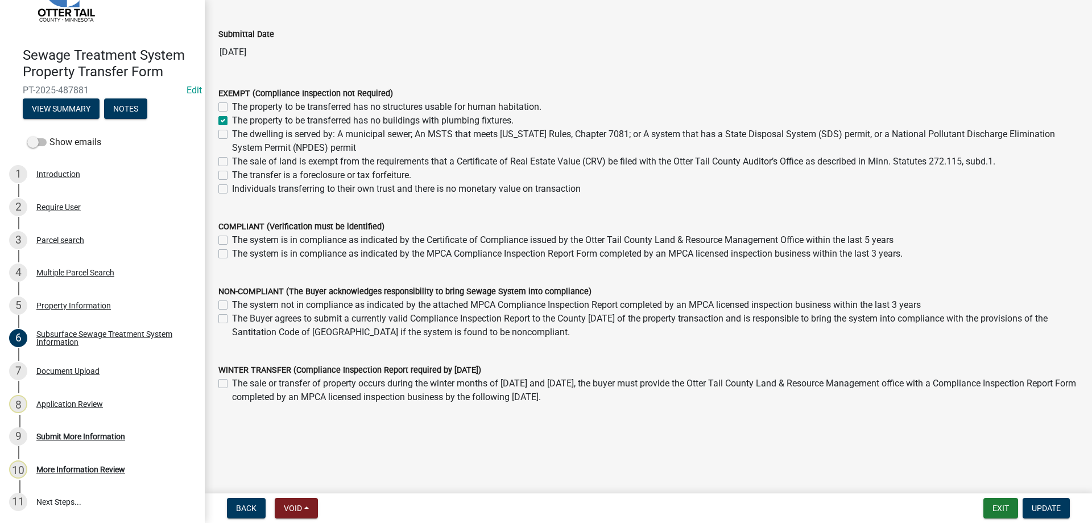
scroll to position [77, 0]
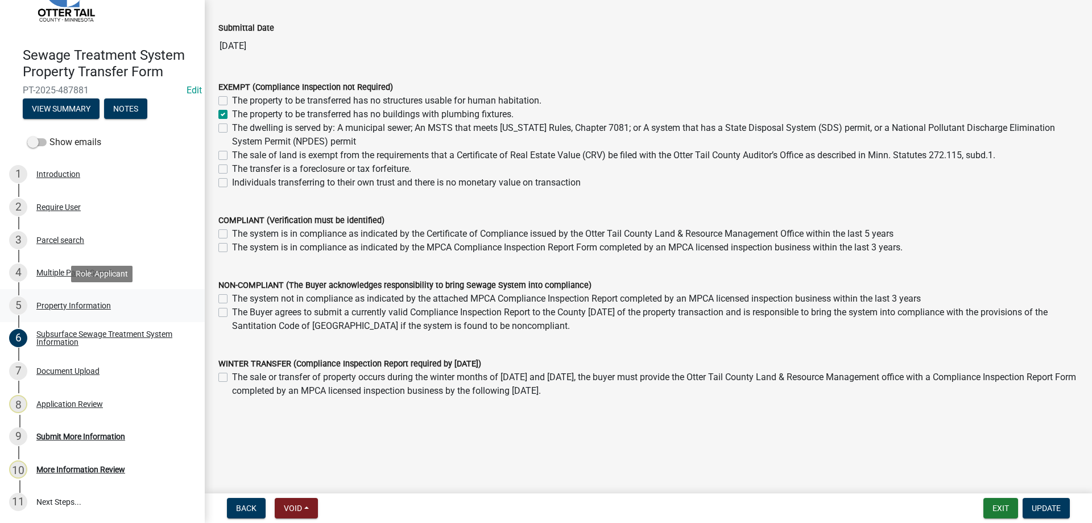
click at [64, 306] on div "Property Information" at bounding box center [73, 306] width 75 height 8
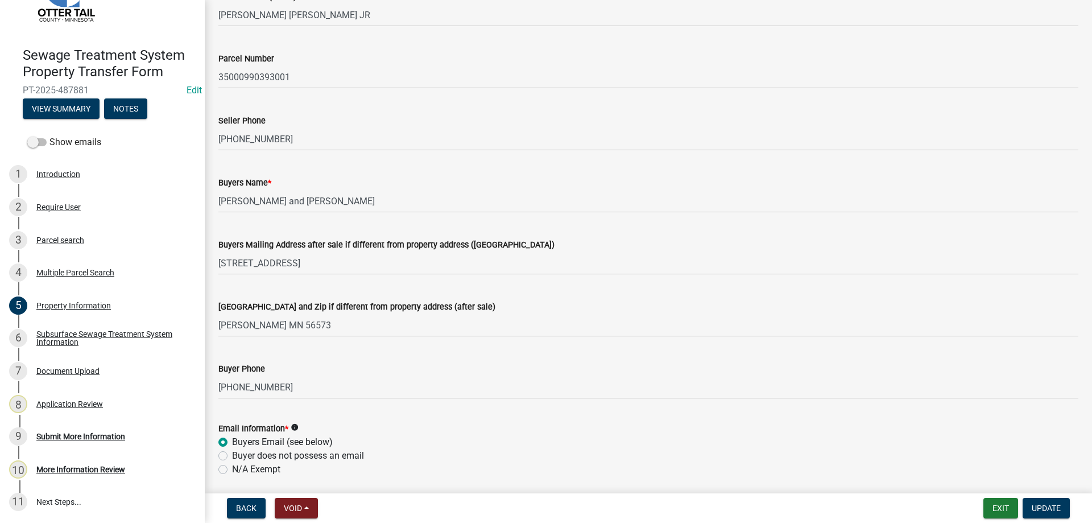
scroll to position [324, 0]
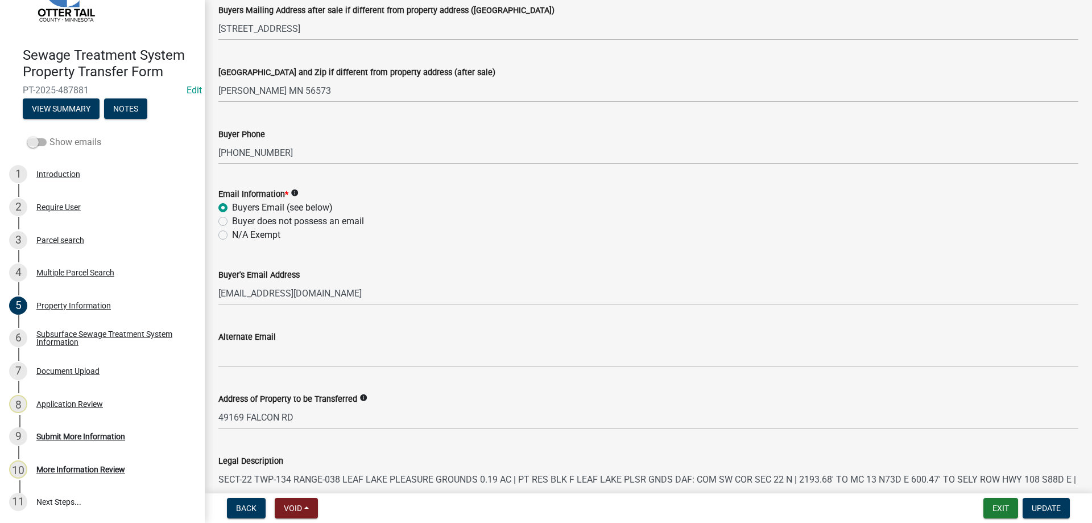
click at [43, 141] on span at bounding box center [36, 142] width 19 height 8
click at [49, 135] on input "Show emails" at bounding box center [49, 135] width 0 height 0
click at [63, 335] on div "Subsurface Sewage Treatment System Information" at bounding box center [111, 338] width 150 height 16
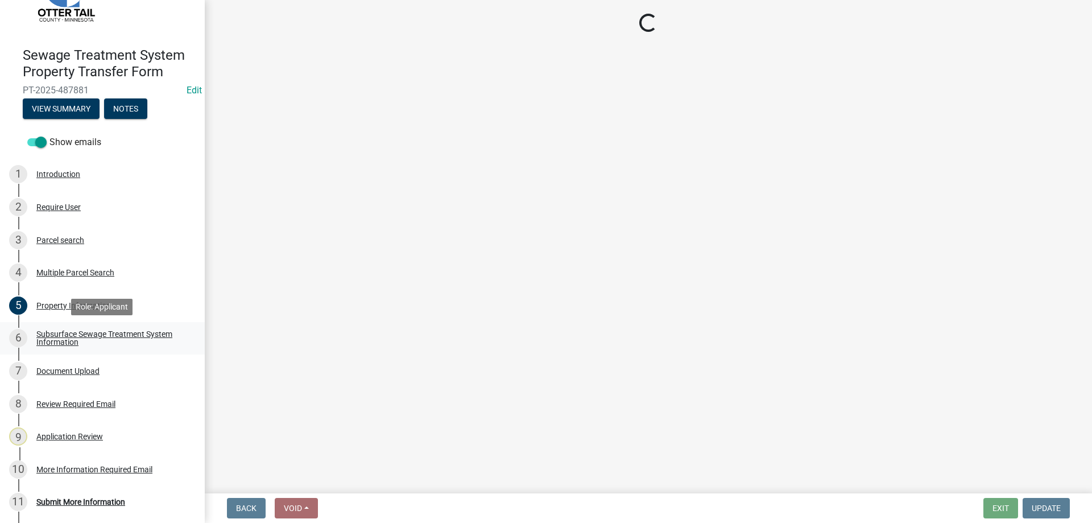
scroll to position [0, 0]
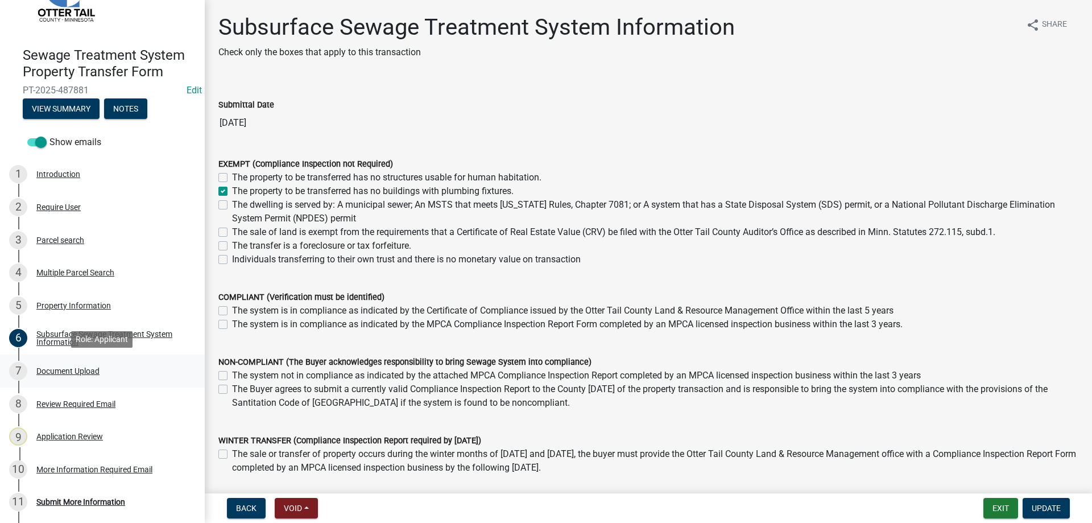
click at [62, 368] on div "Document Upload" at bounding box center [67, 371] width 63 height 8
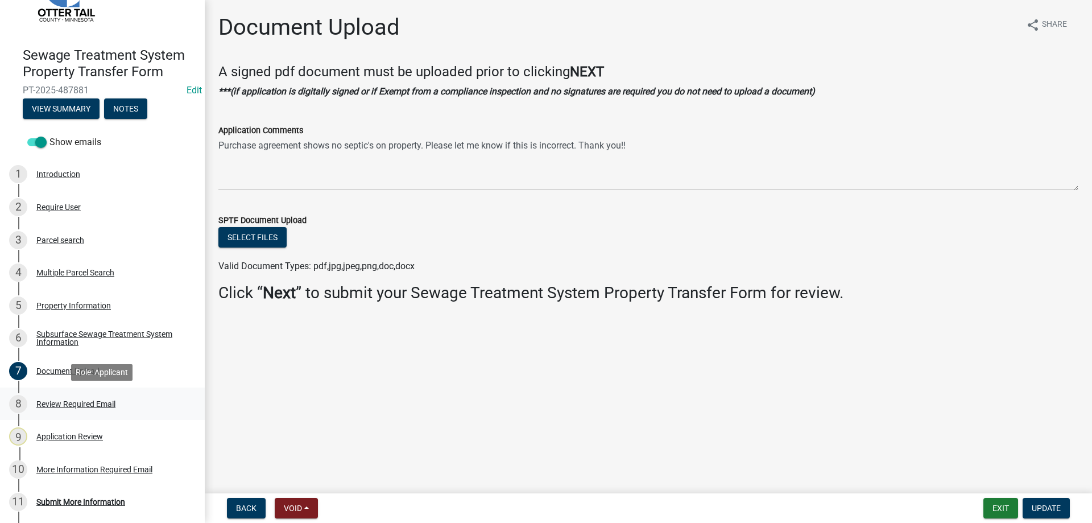
click at [61, 405] on div "Review Required Email" at bounding box center [75, 404] width 79 height 8
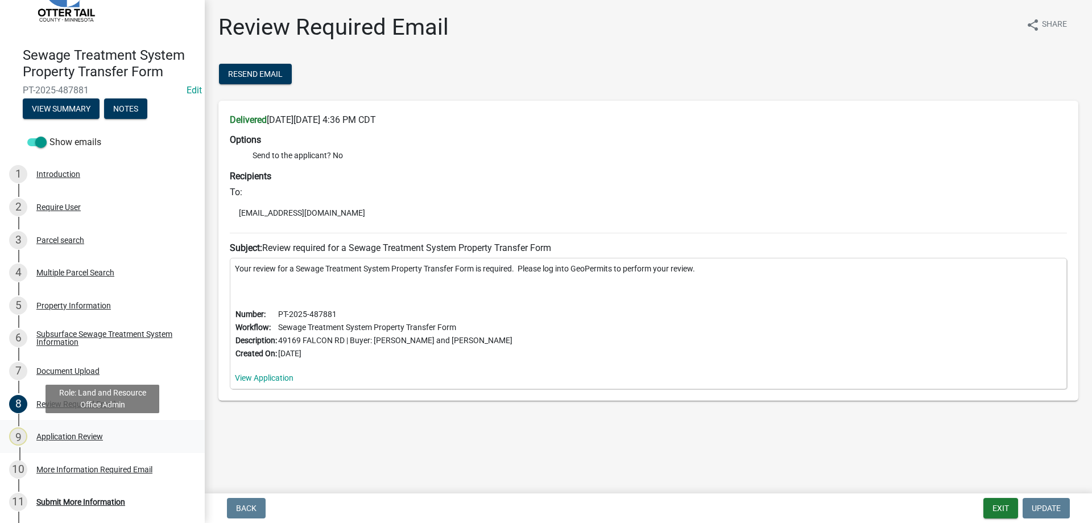
click at [65, 436] on div "Application Review" at bounding box center [69, 436] width 67 height 8
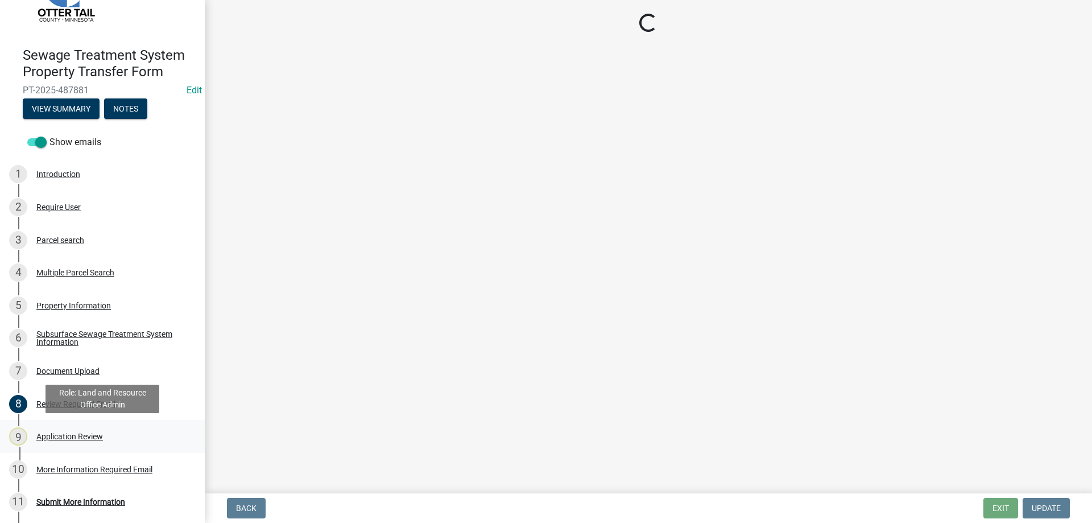
select select "190fd4c8-42ef-492b-a4a0-a0213555944c"
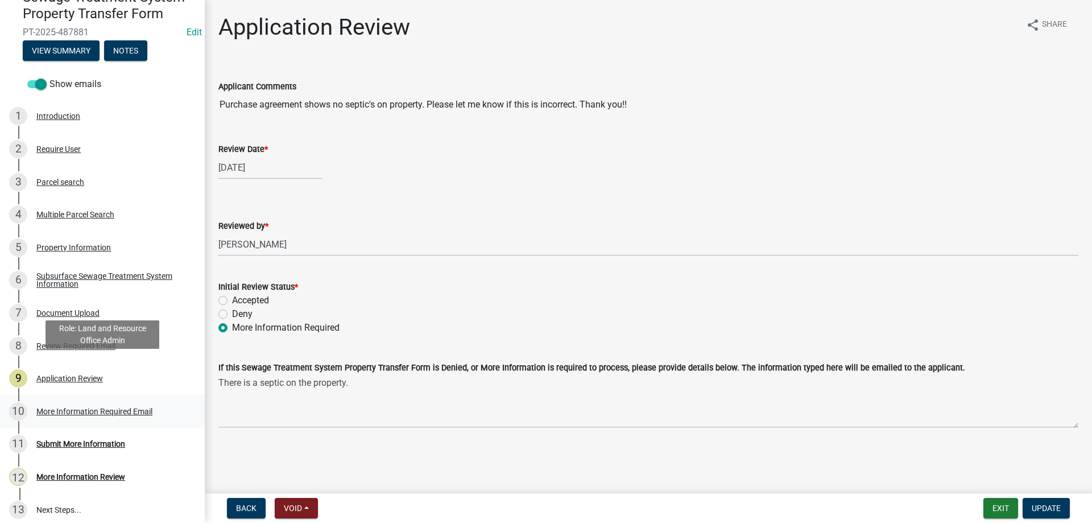
scroll to position [127, 0]
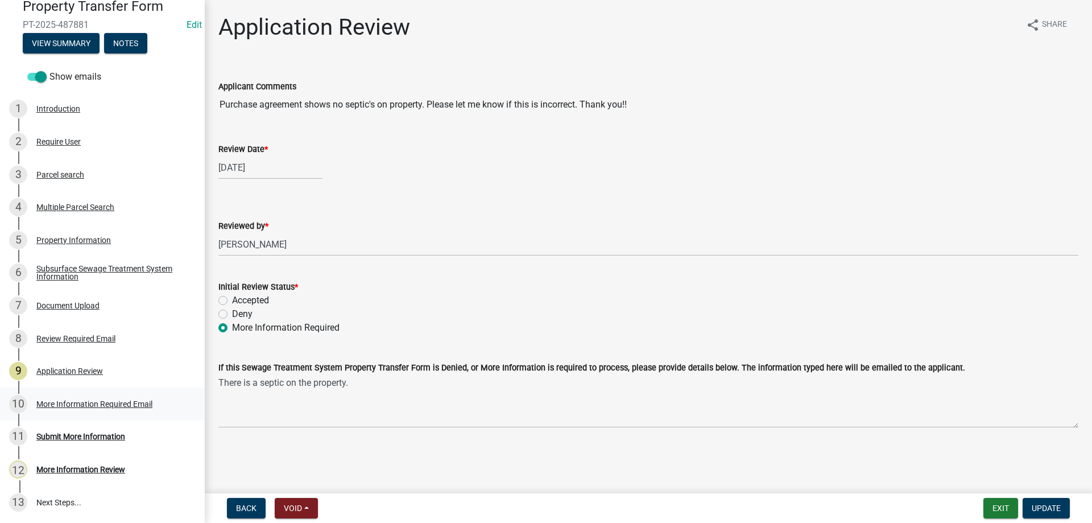
click at [71, 405] on div "More Information Required Email" at bounding box center [94, 404] width 116 height 8
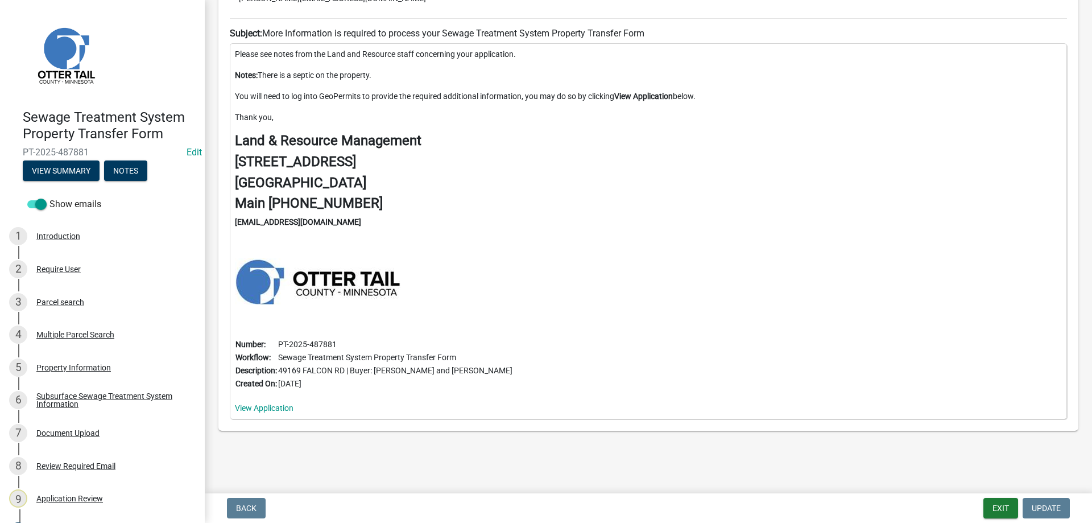
scroll to position [0, 0]
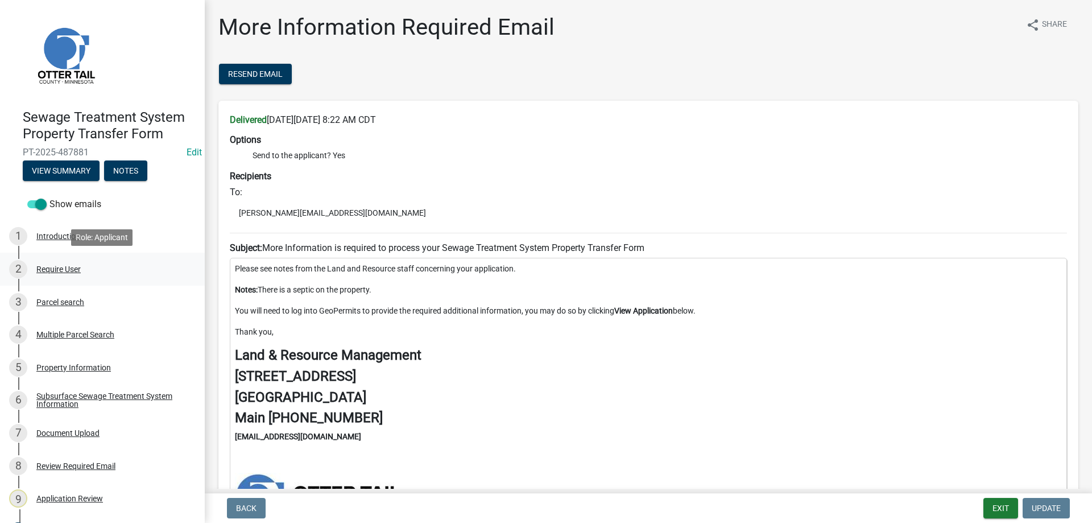
click at [51, 267] on div "Require User" at bounding box center [58, 269] width 44 height 8
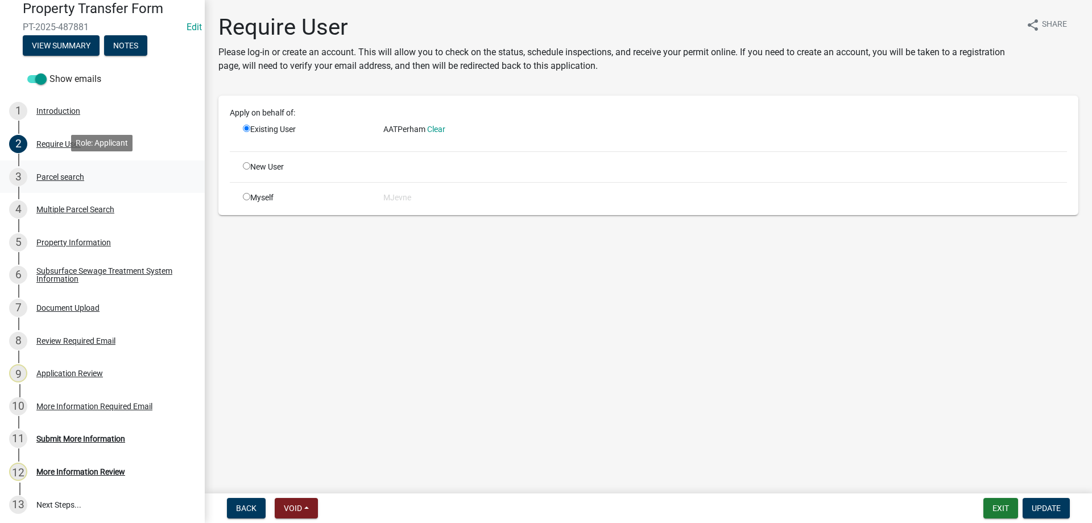
scroll to position [127, 0]
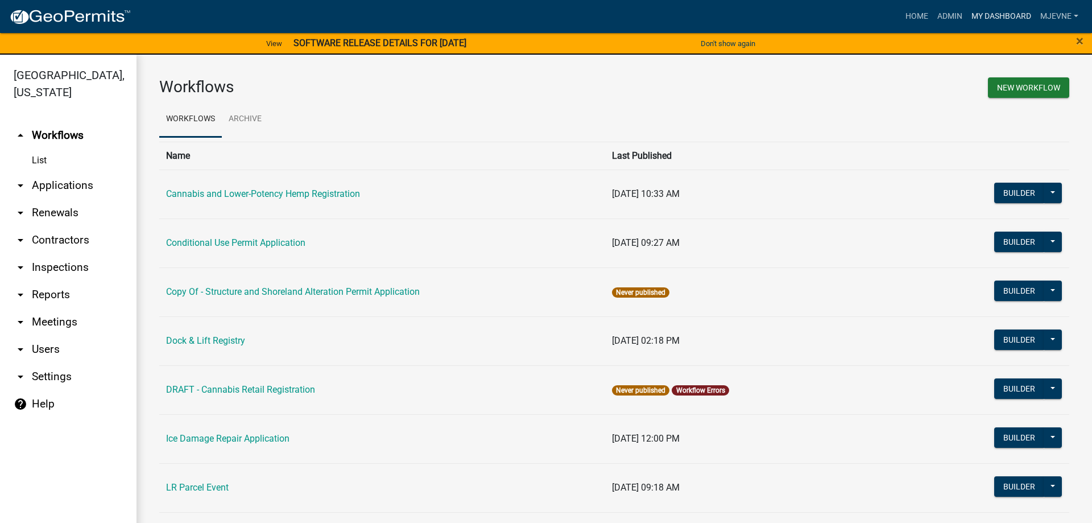
click at [997, 15] on link "My Dashboard" at bounding box center [1001, 17] width 69 height 22
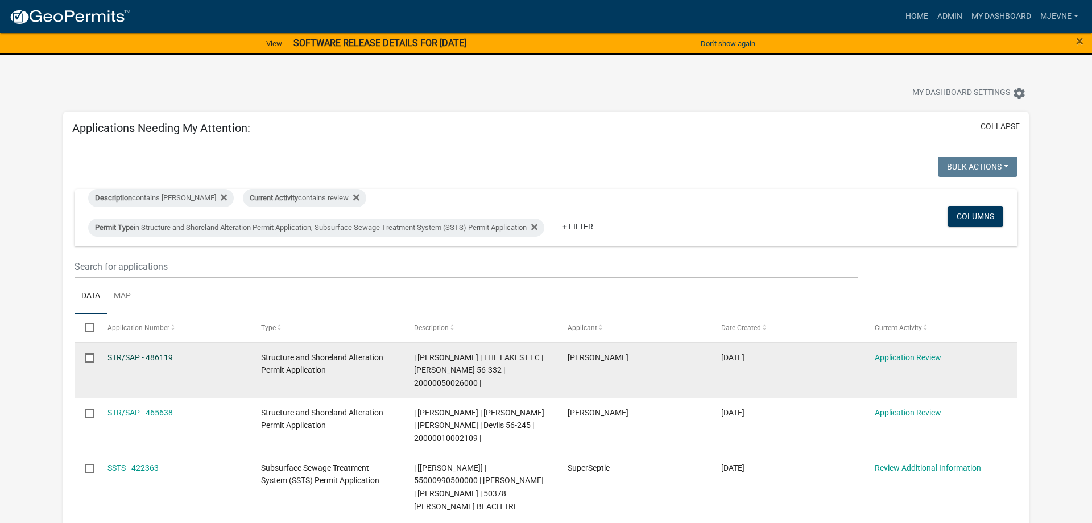
click at [130, 358] on link "STR/SAP - 486119" at bounding box center [140, 357] width 65 height 9
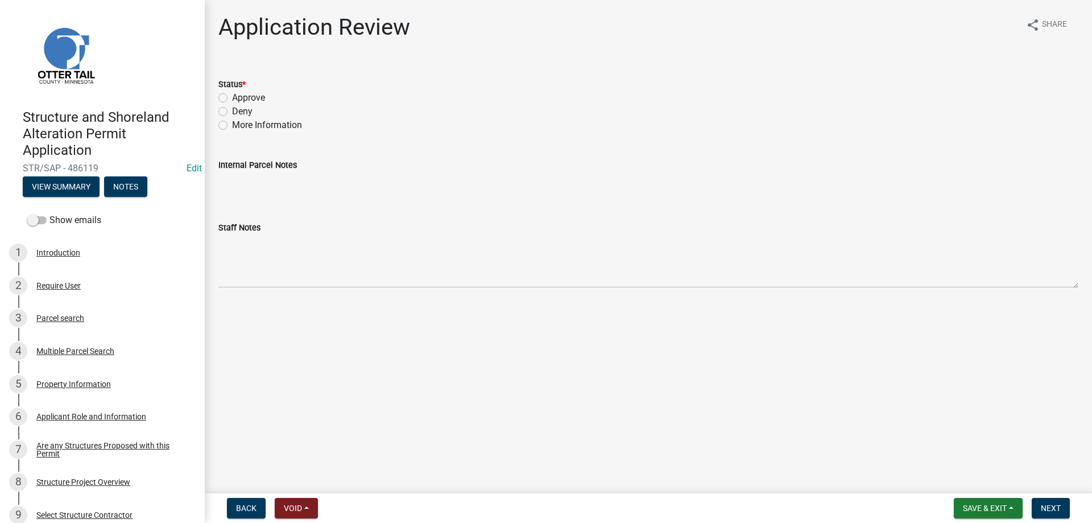
click at [232, 96] on label "Approve" at bounding box center [248, 98] width 33 height 14
click at [232, 96] on input "Approve" at bounding box center [235, 94] width 7 height 7
radio input "true"
click at [1059, 508] on span "Next" at bounding box center [1051, 508] width 20 height 9
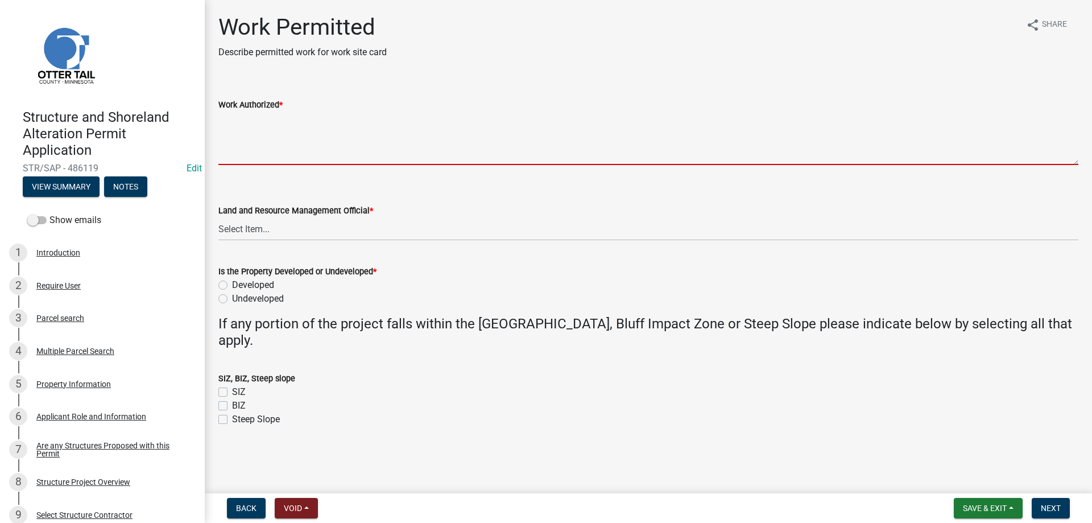
click at [294, 131] on textarea "Work Authorized *" at bounding box center [648, 138] width 860 height 53
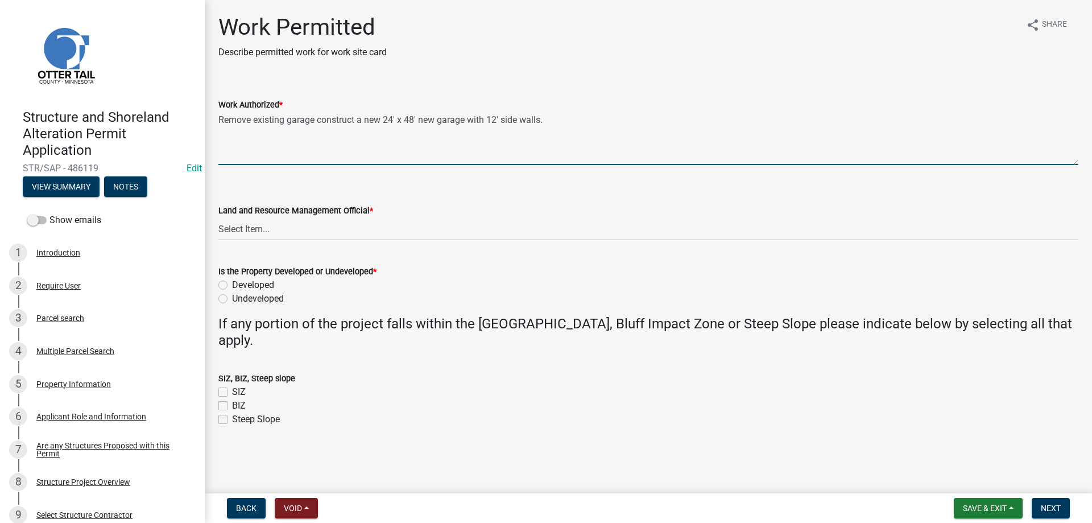
drag, startPoint x: 419, startPoint y: 129, endPoint x: 436, endPoint y: 130, distance: 17.7
click at [436, 130] on textarea "Remove existing garage construct a new 24' x 48' new garage with 12' side walls." at bounding box center [648, 138] width 860 height 53
click at [553, 130] on textarea "Remove existing garage construct a new 24' x 48' garage with 12' side walls." at bounding box center [648, 138] width 860 height 53
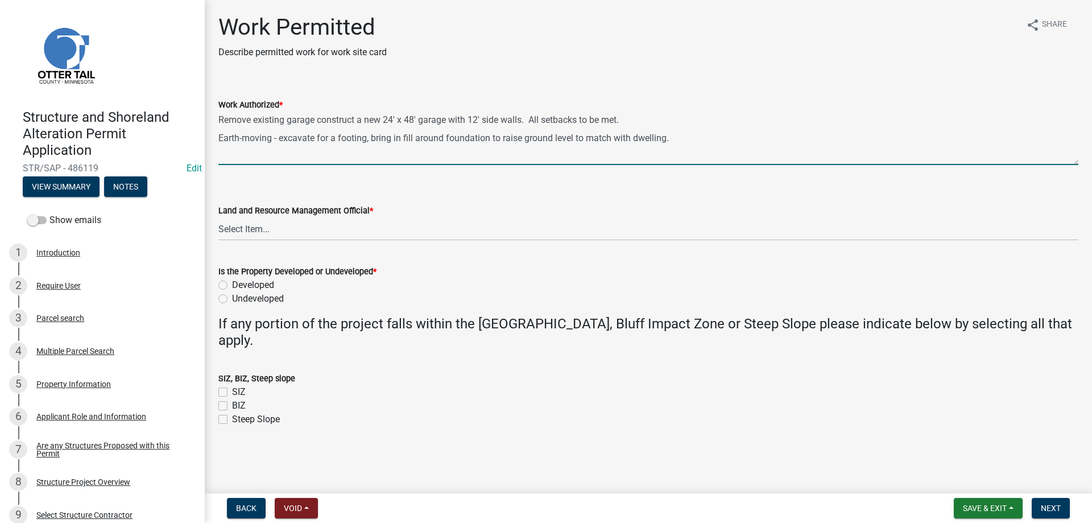
type textarea "Remove existing garage construct a new 24' x 48' garage with 12' side walls. Al…"
